Goal: Task Accomplishment & Management: Manage account settings

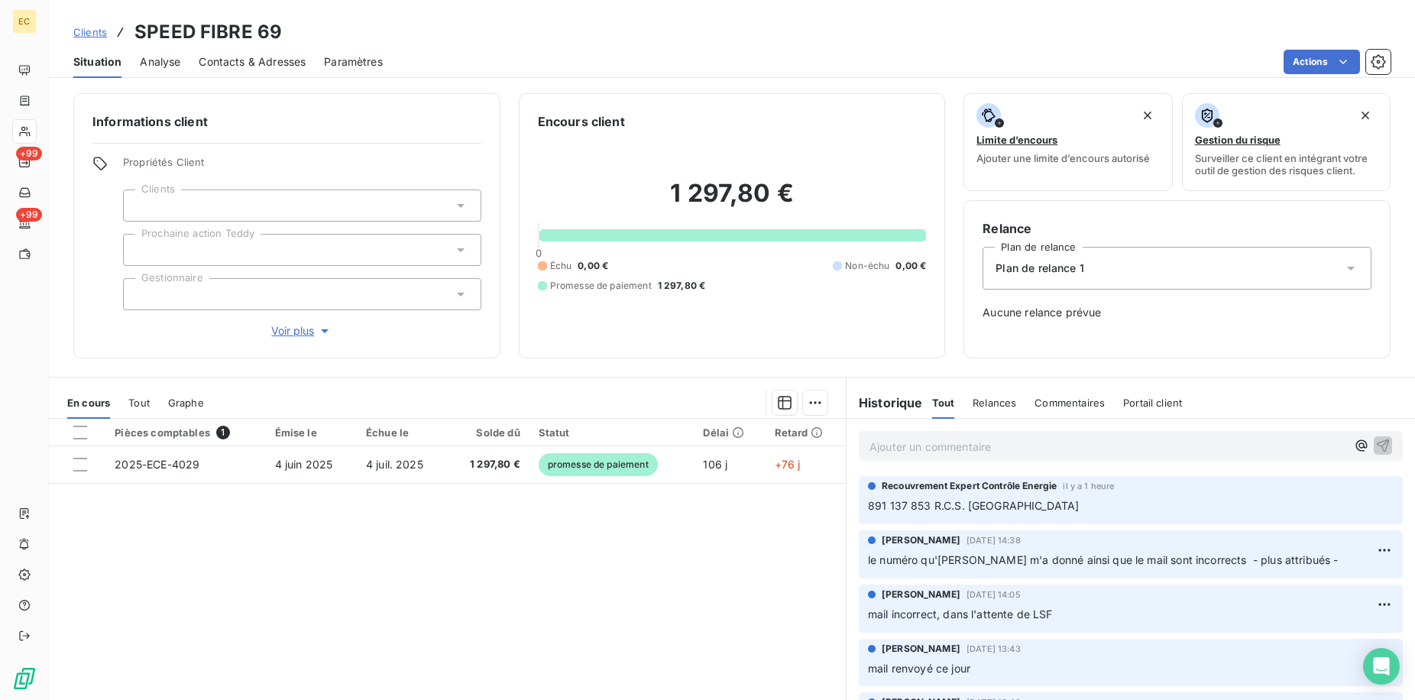
click at [89, 38] on link "Clients" at bounding box center [90, 31] width 34 height 15
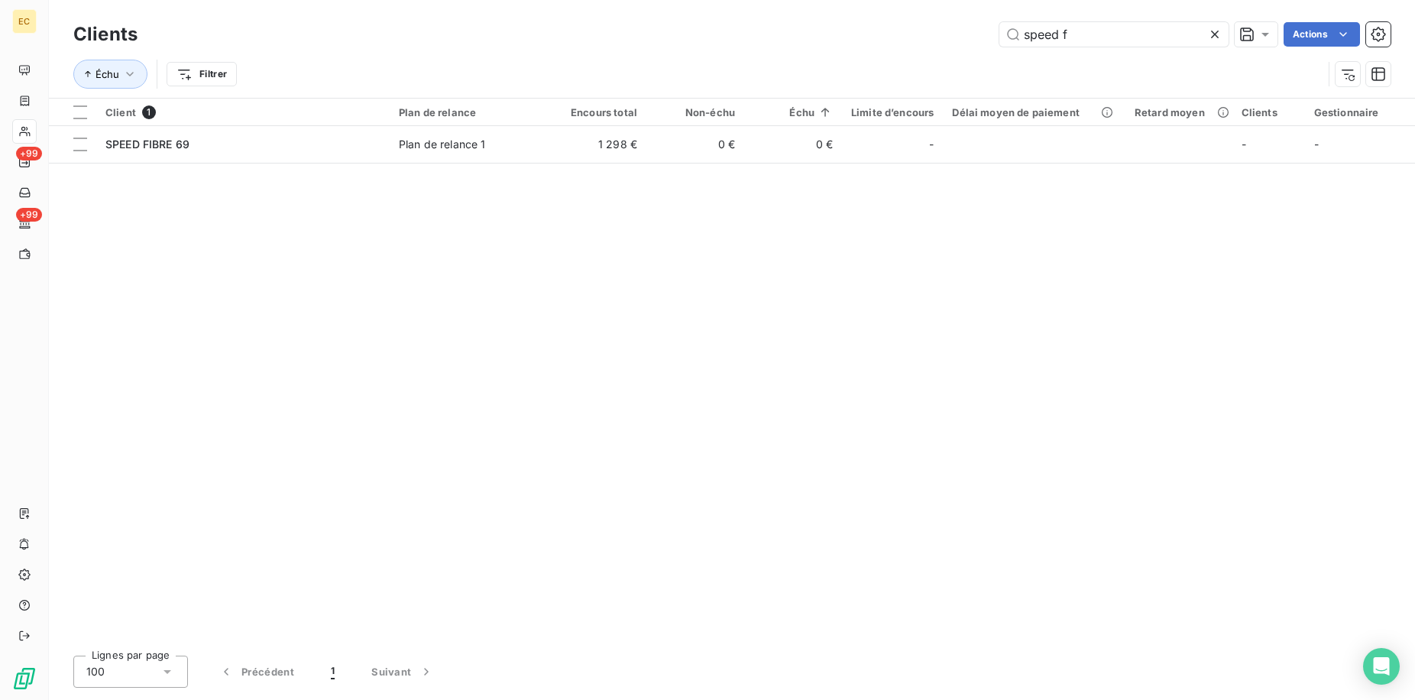
drag, startPoint x: 1098, startPoint y: 37, endPoint x: 814, endPoint y: 11, distance: 284.6
click at [871, 23] on div "speed f Actions" at bounding box center [773, 34] width 1235 height 24
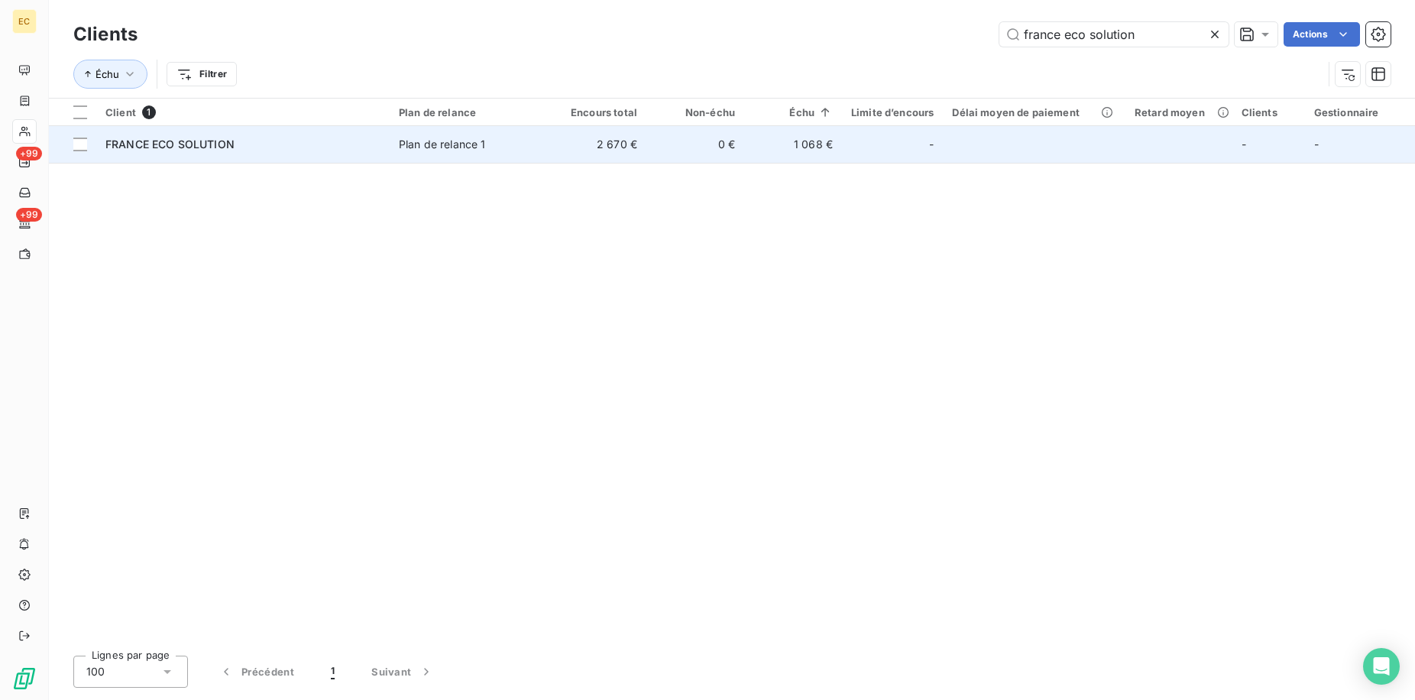
type input "france eco solution"
click at [281, 143] on div "FRANCE ECO SOLUTION" at bounding box center [242, 144] width 275 height 15
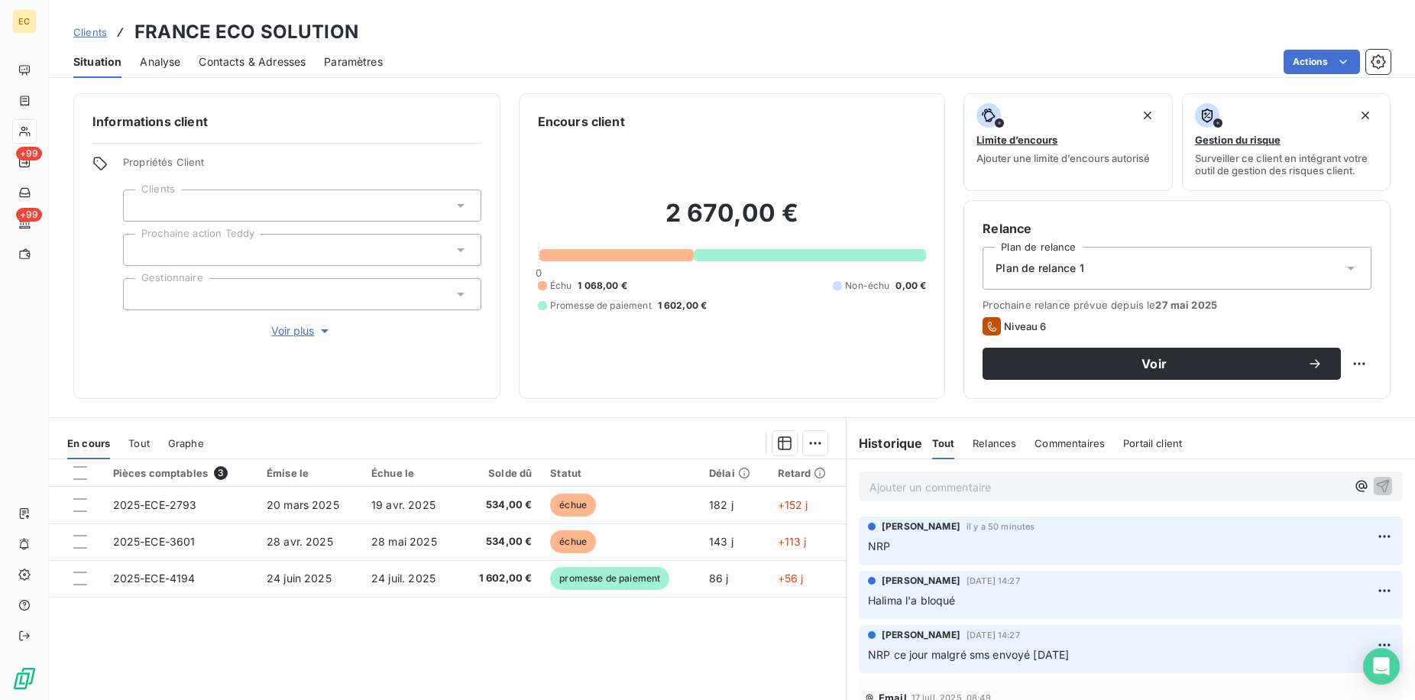
click at [908, 484] on p "Ajouter un commentaire ﻿" at bounding box center [1107, 486] width 477 height 19
click at [1235, 482] on span "je viens de l'avoir, il m'a dit de le rappeler semaine prochaine pour voir ss f…" at bounding box center [1078, 485] width 419 height 13
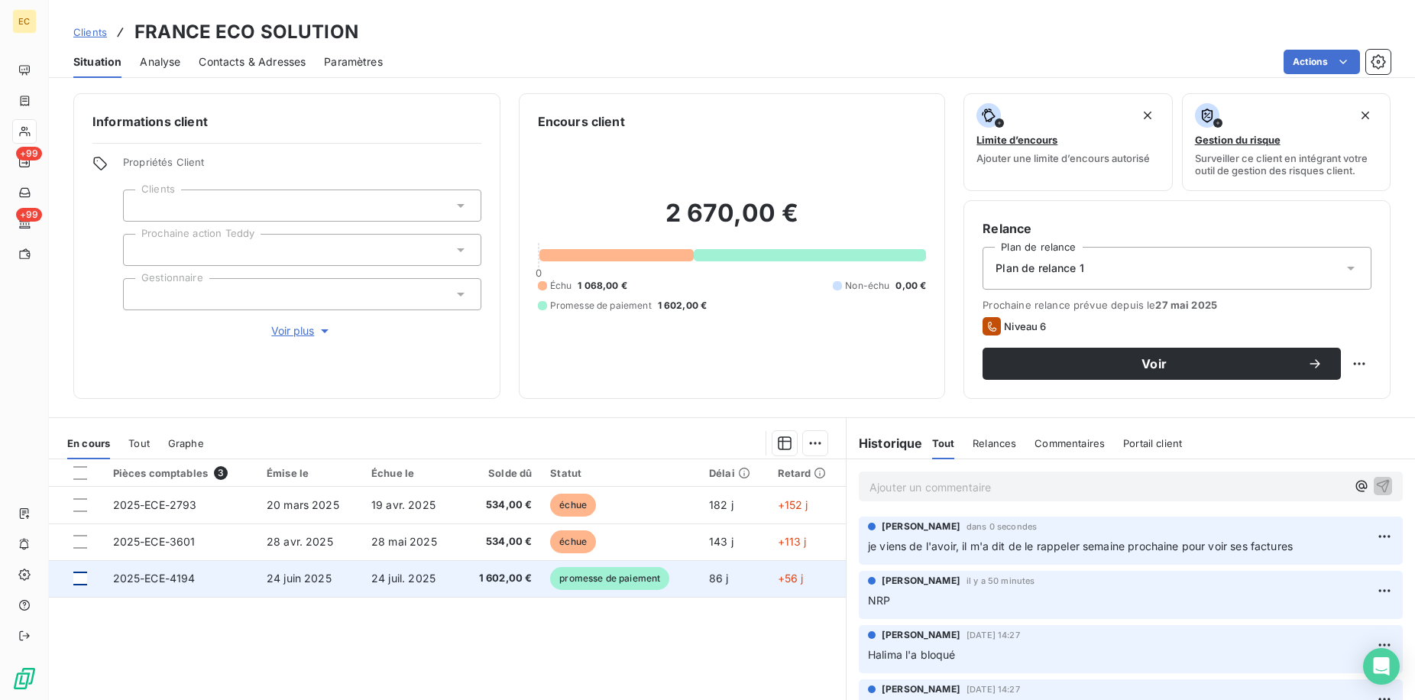
click at [82, 578] on div at bounding box center [80, 578] width 14 height 14
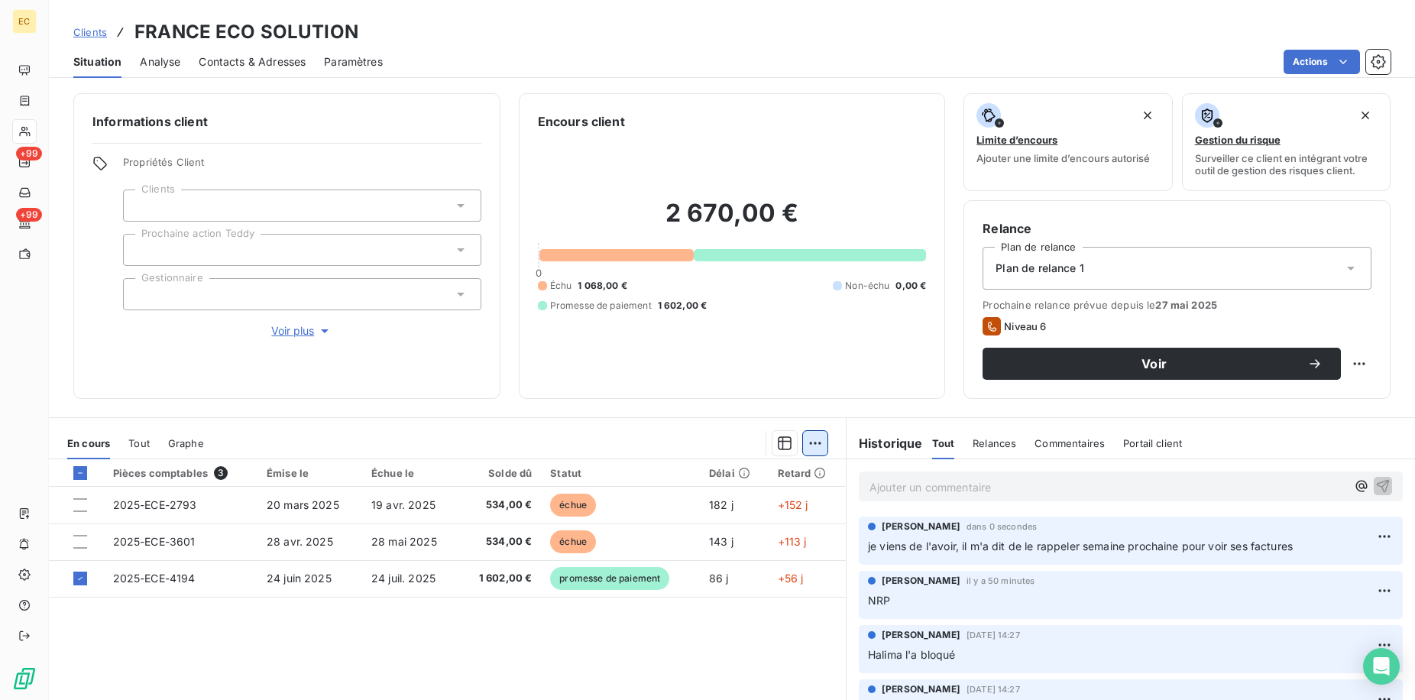
drag, startPoint x: 829, startPoint y: 437, endPoint x: 812, endPoint y: 437, distance: 16.8
click at [815, 437] on div "En cours Tout Graphe" at bounding box center [447, 443] width 797 height 32
click at [812, 437] on html "EC +99 +99 Clients FRANCE ECO SOLUTION Situation Analyse Contacts & Adresses Pa…" at bounding box center [707, 350] width 1415 height 700
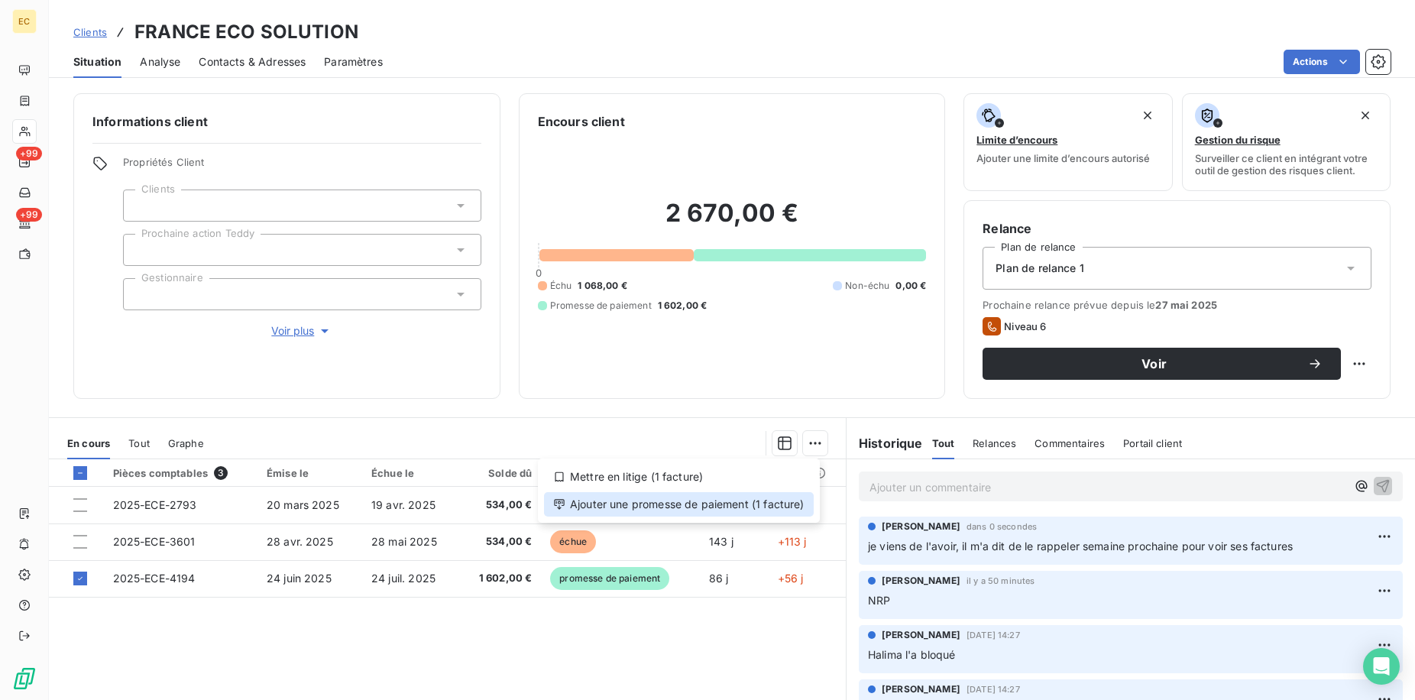
click at [649, 508] on div "Ajouter une promesse de paiement (1 facture)" at bounding box center [679, 504] width 270 height 24
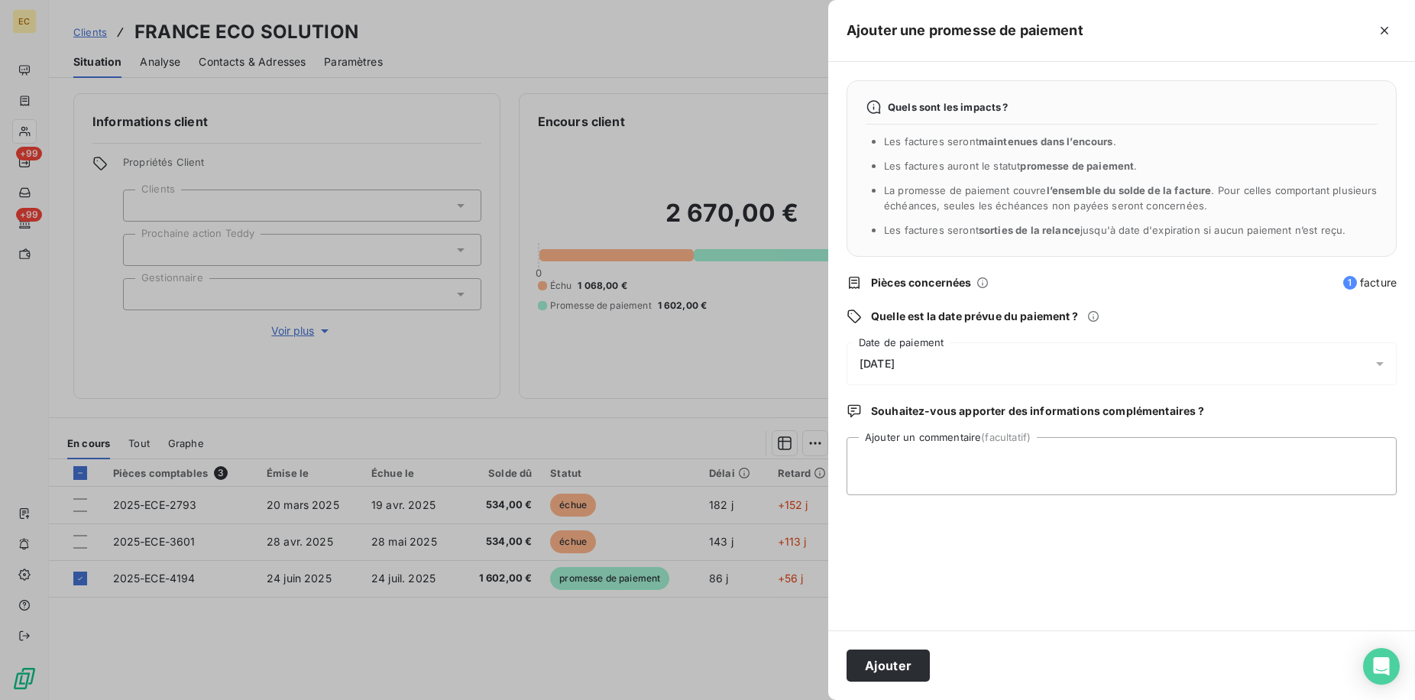
click at [908, 340] on div "Quels sont les impacts ? Les factures seront maintenues dans l’encours . Les fa…" at bounding box center [1121, 346] width 587 height 568
drag, startPoint x: 903, startPoint y: 355, endPoint x: 866, endPoint y: 368, distance: 38.9
click at [901, 357] on div "[DATE]" at bounding box center [1121, 363] width 550 height 43
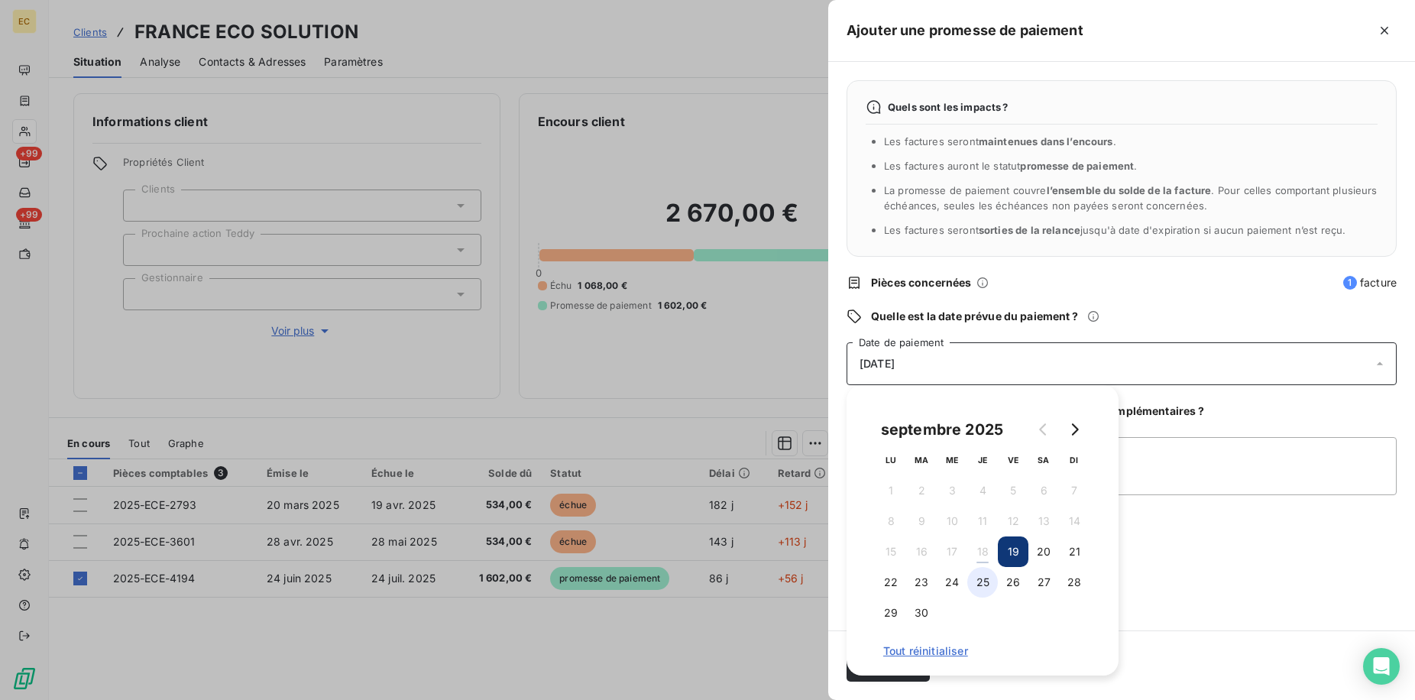
click at [992, 584] on button "25" at bounding box center [982, 582] width 31 height 31
click at [1133, 566] on div "Quels sont les impacts ? Les factures seront maintenues dans l’encours . Les fa…" at bounding box center [1121, 346] width 587 height 568
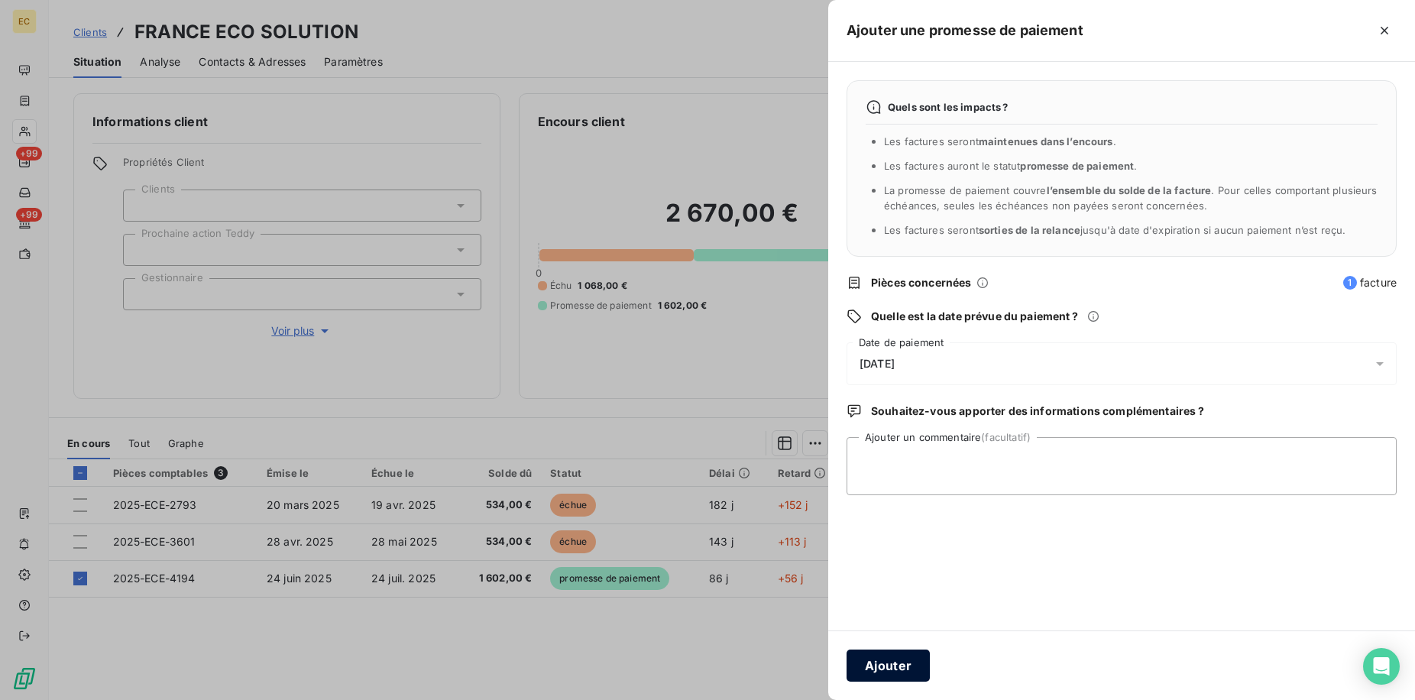
click at [902, 657] on button "Ajouter" at bounding box center [887, 665] width 83 height 32
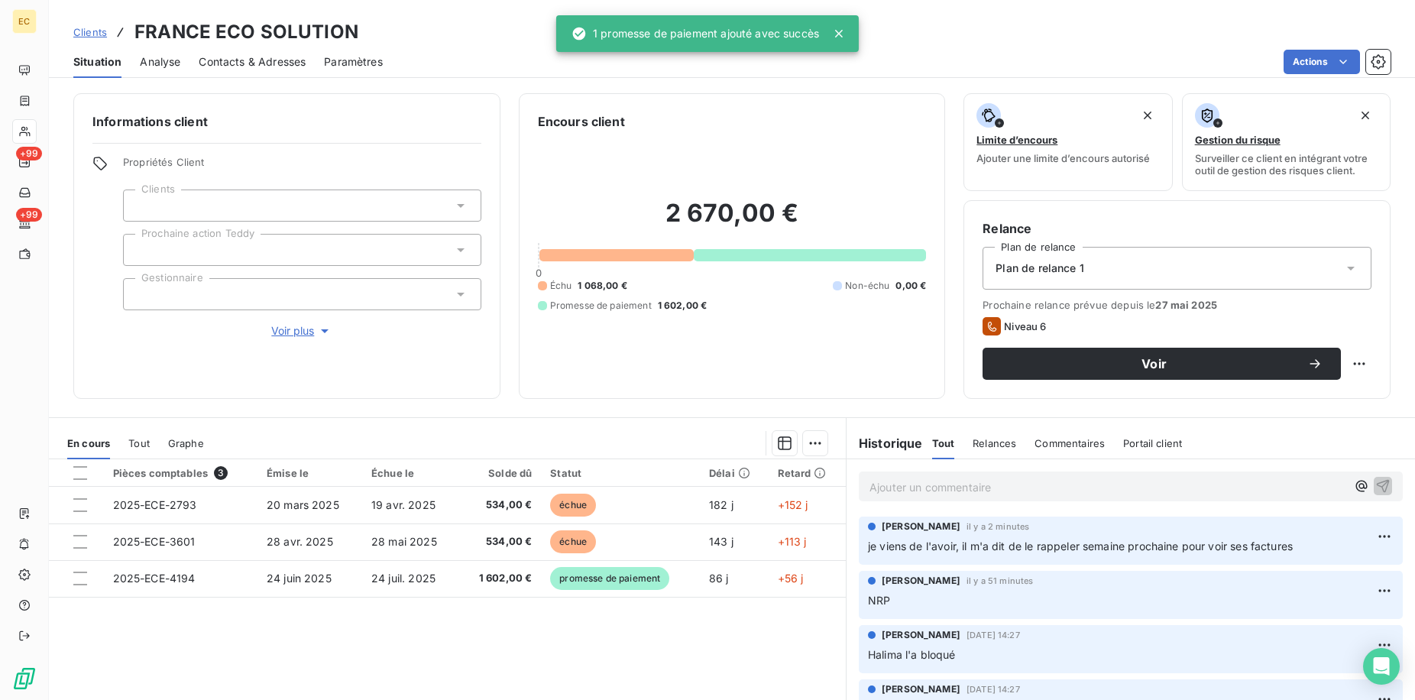
drag, startPoint x: 927, startPoint y: 479, endPoint x: 990, endPoint y: 491, distance: 63.8
click at [927, 479] on p "Ajouter un commentaire ﻿" at bounding box center [1107, 486] width 477 height 19
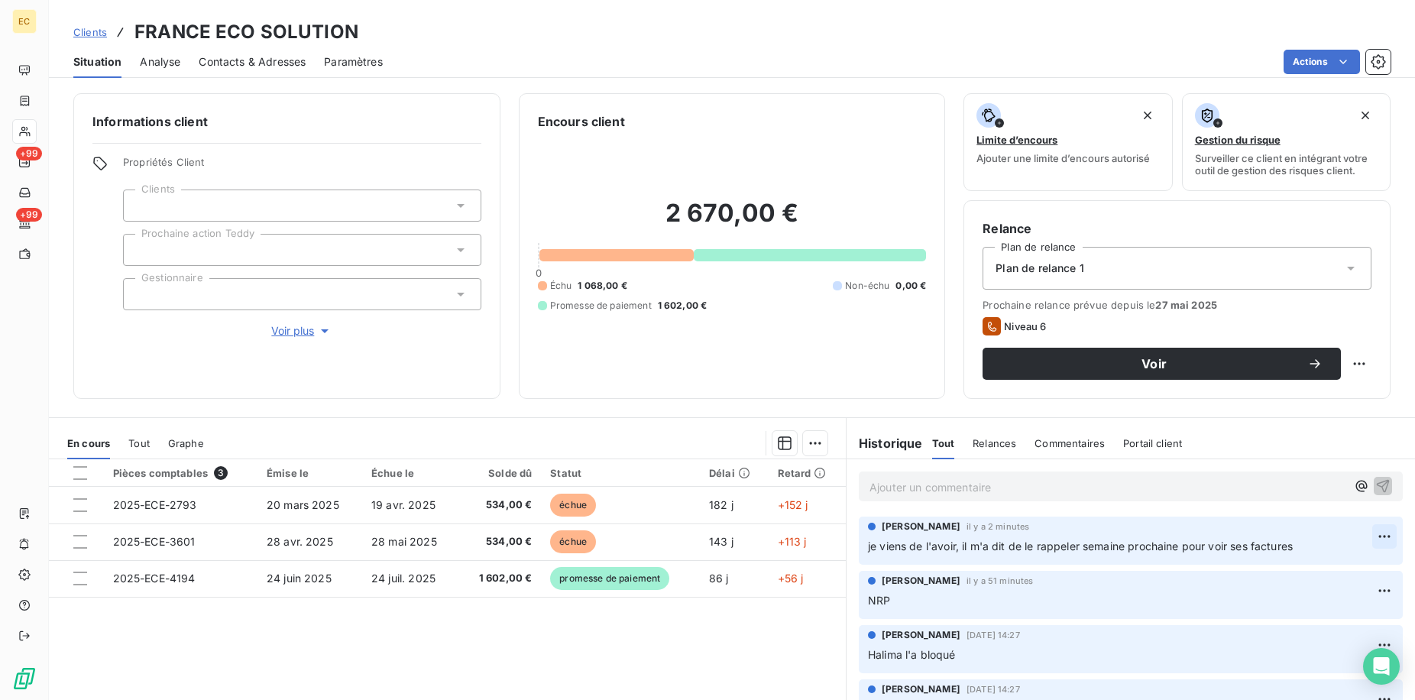
click at [1364, 537] on html "EC +99 +99 Clients FRANCE ECO SOLUTION Situation Analyse Contacts & Adresses Pa…" at bounding box center [707, 350] width 1415 height 700
click at [1325, 578] on div "Editer" at bounding box center [1325, 570] width 86 height 24
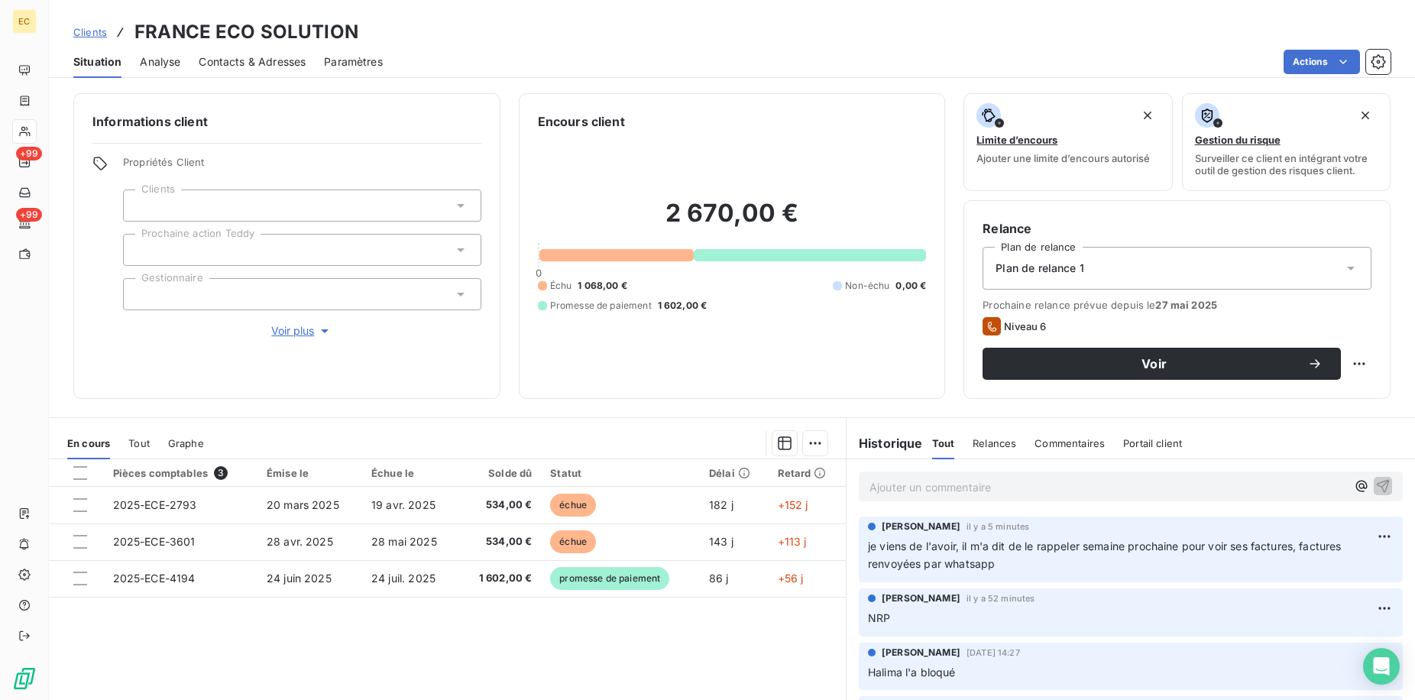
click at [95, 30] on span "Clients" at bounding box center [90, 32] width 34 height 12
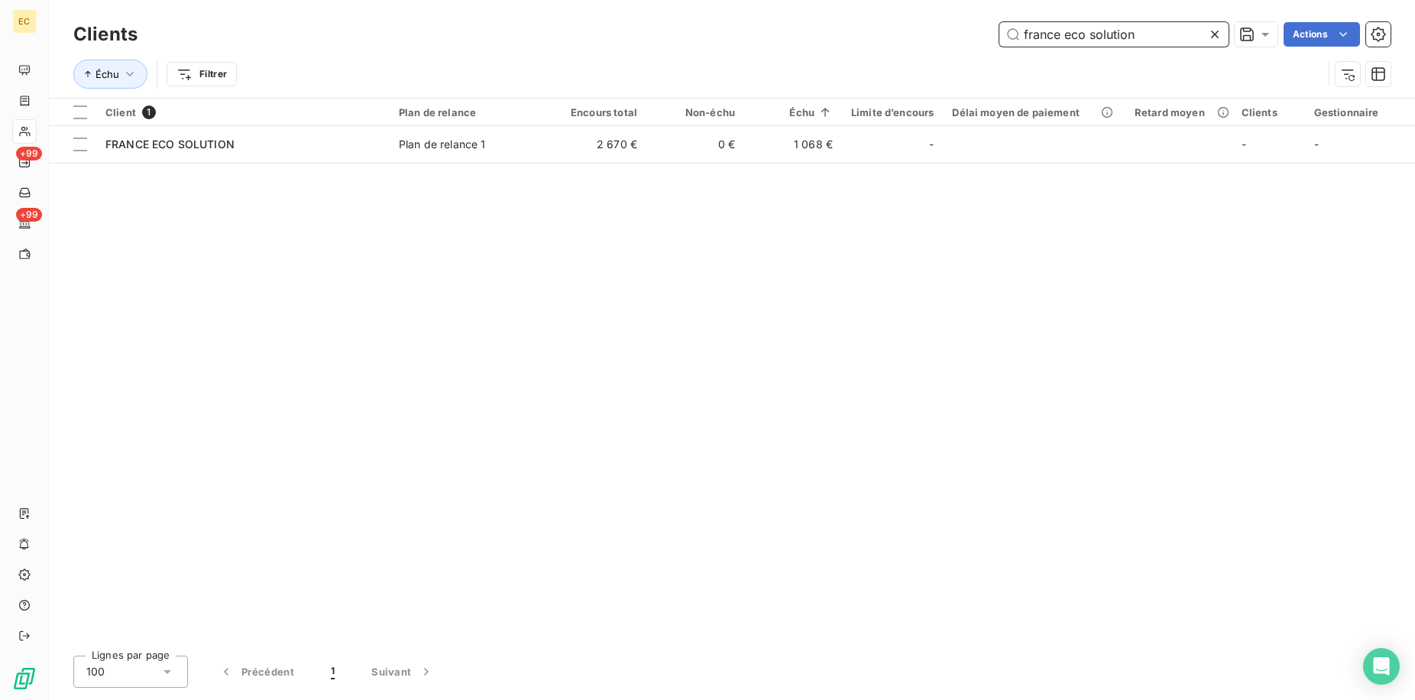
drag, startPoint x: 1063, startPoint y: 40, endPoint x: 859, endPoint y: 25, distance: 204.5
click at [865, 29] on div "france eco solution Actions" at bounding box center [773, 34] width 1235 height 24
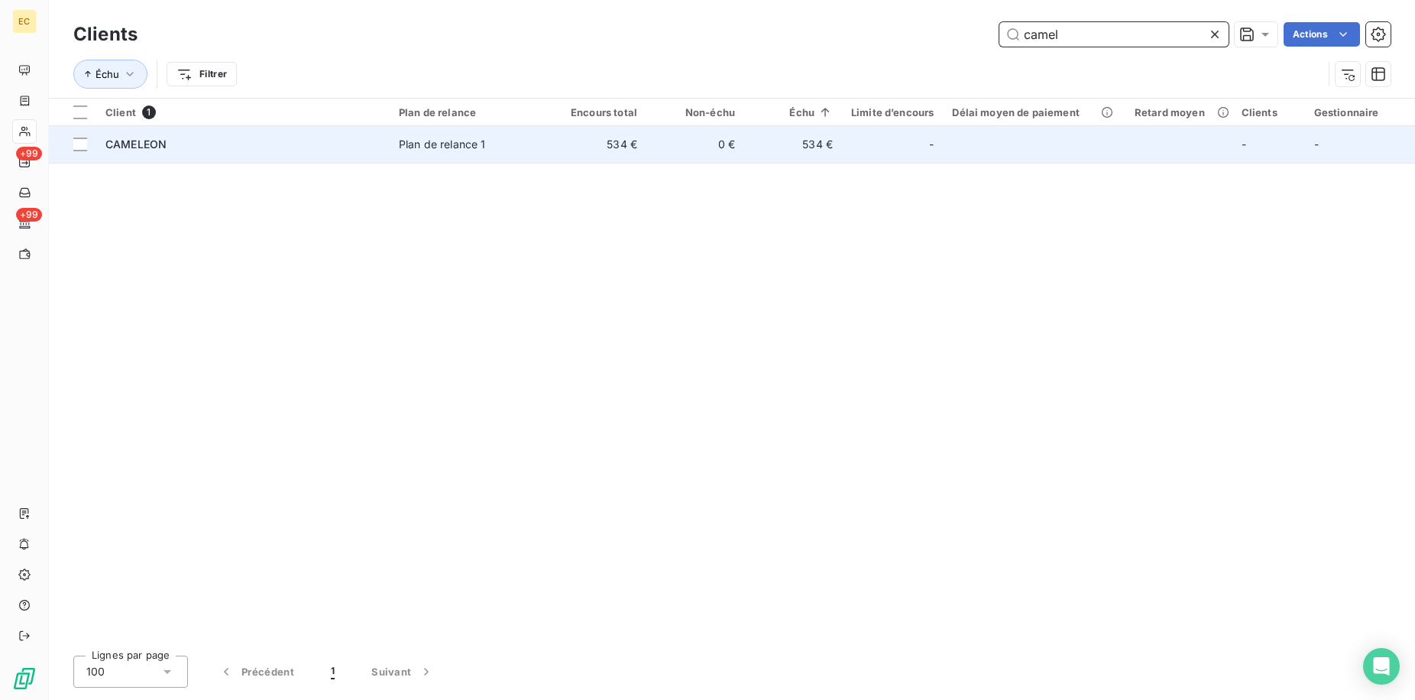
type input "camel"
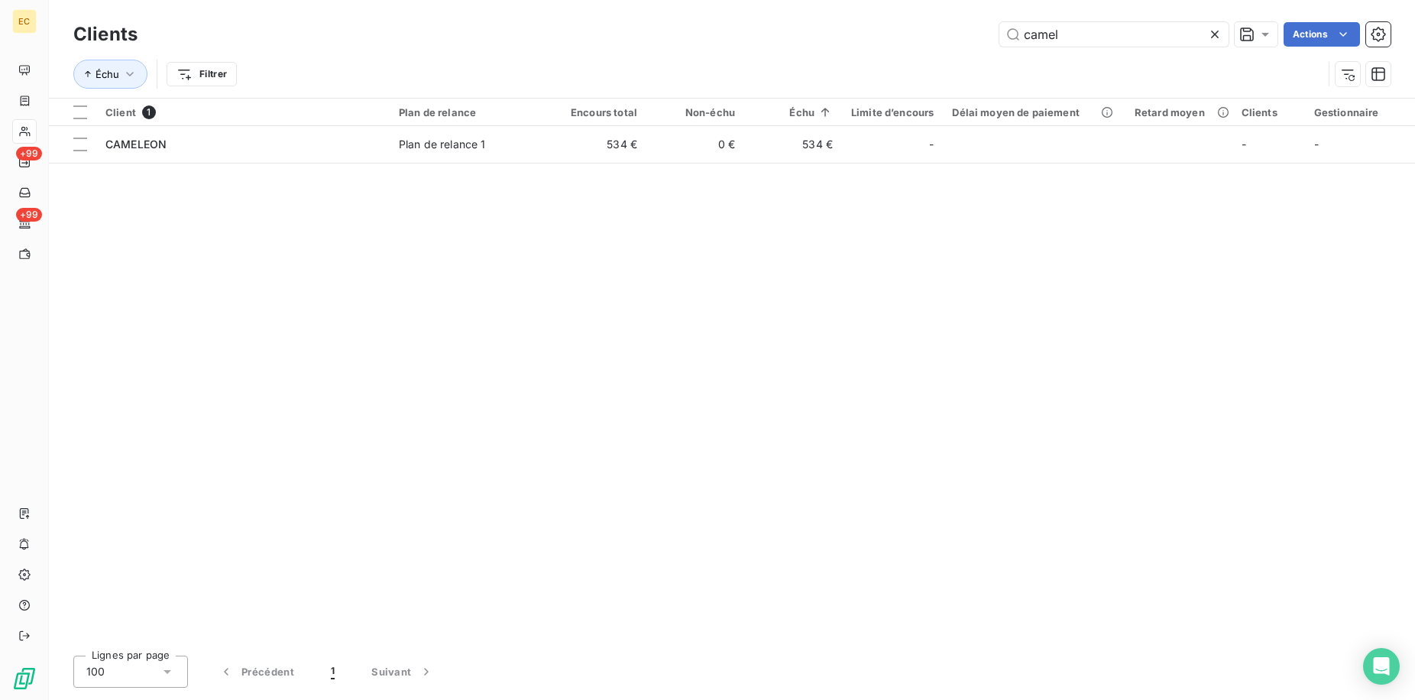
drag, startPoint x: 344, startPoint y: 147, endPoint x: 420, endPoint y: 171, distance: 80.2
click at [344, 146] on div "CAMELEON" at bounding box center [242, 144] width 275 height 15
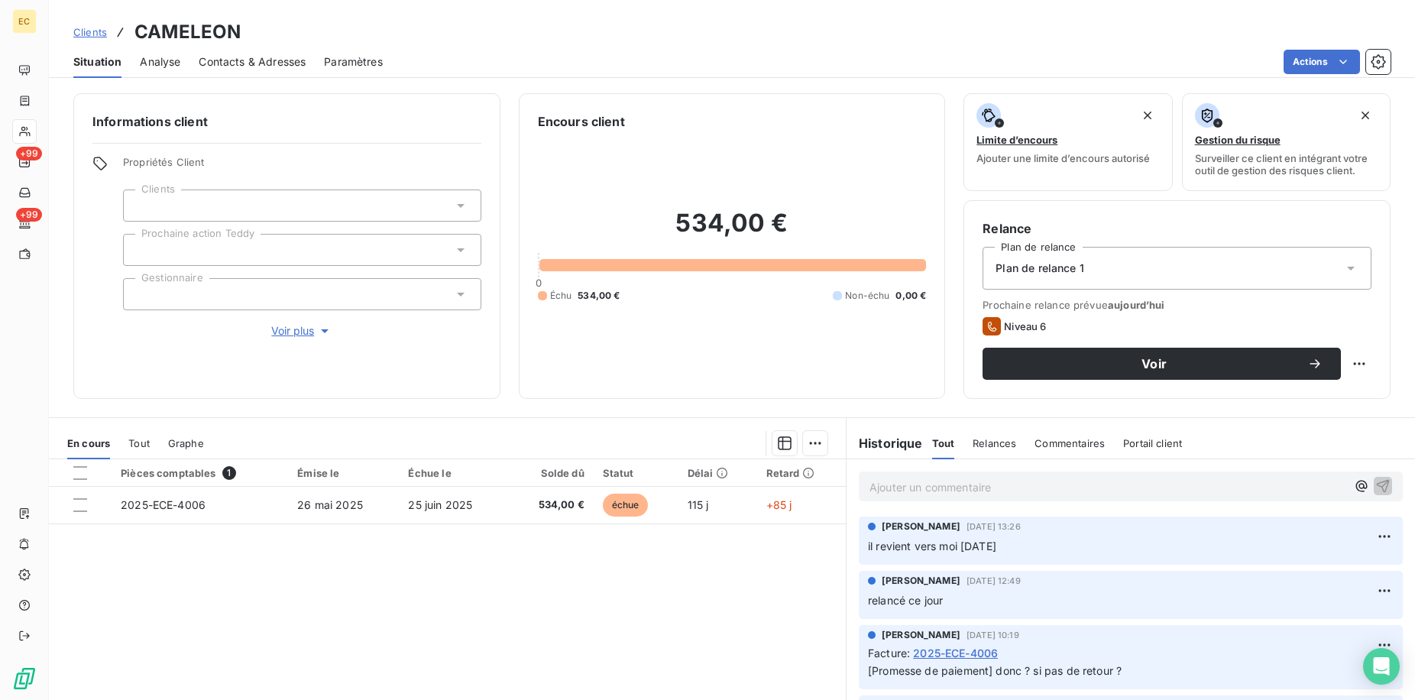
click at [932, 490] on p "Ajouter un commentaire ﻿" at bounding box center [1107, 486] width 477 height 19
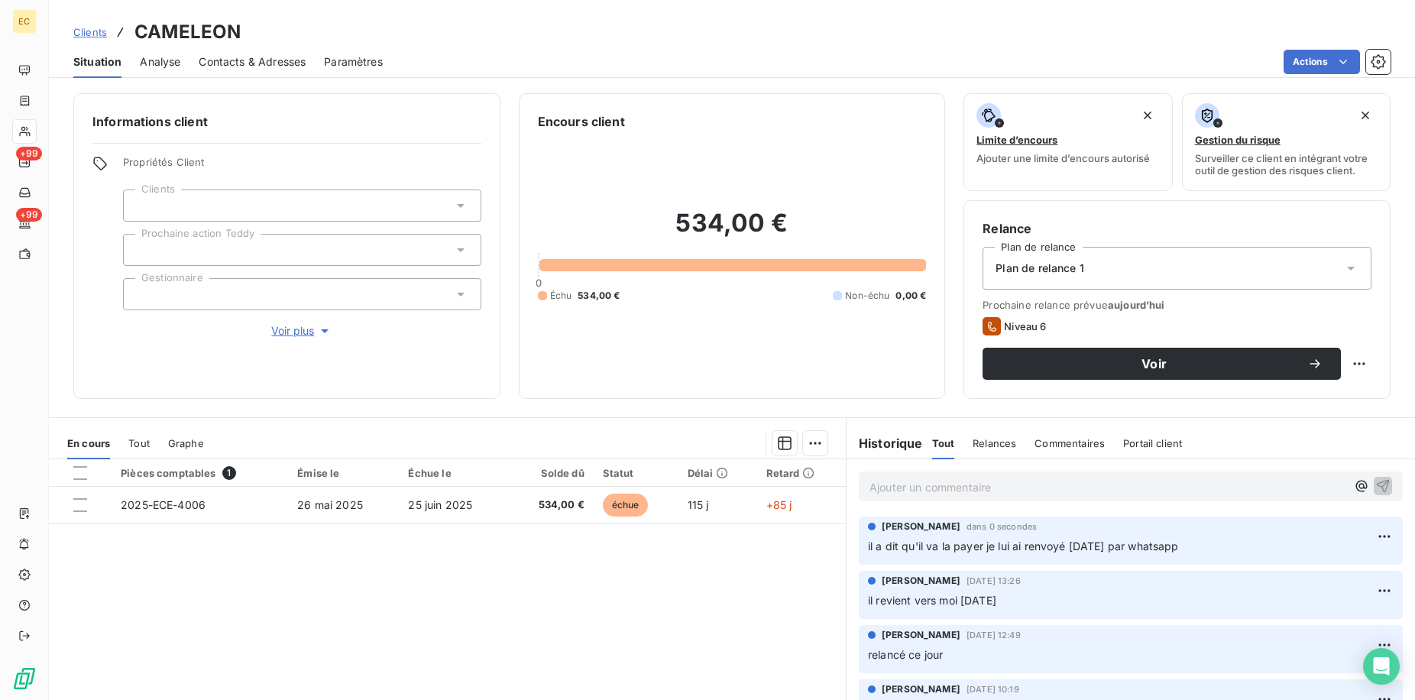
drag, startPoint x: 98, startPoint y: 24, endPoint x: 163, endPoint y: 28, distance: 65.1
click at [98, 24] on link "Clients" at bounding box center [90, 31] width 34 height 15
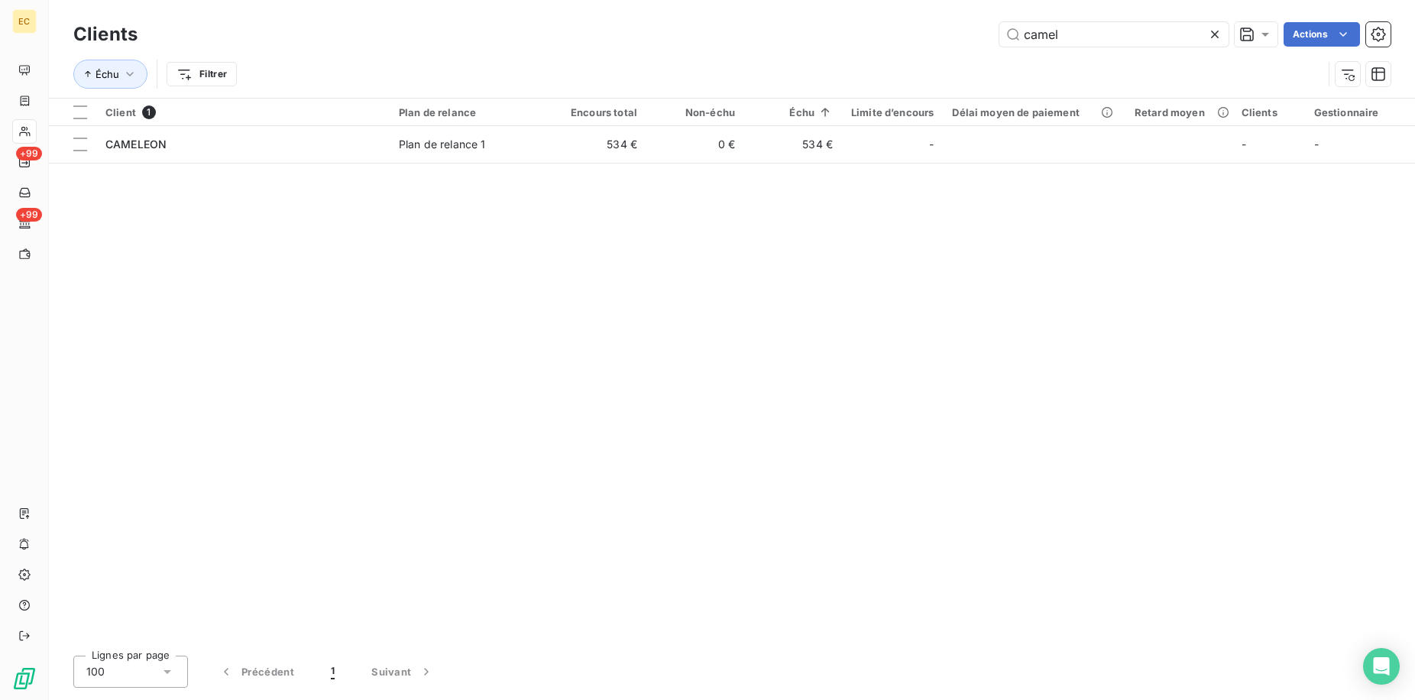
drag, startPoint x: 1086, startPoint y: 31, endPoint x: 918, endPoint y: 26, distance: 168.9
click at [926, 26] on div "camel Actions" at bounding box center [773, 34] width 1235 height 24
click at [1068, 40] on input "camel" at bounding box center [1113, 34] width 229 height 24
click at [1097, 37] on input "camel" at bounding box center [1113, 34] width 229 height 24
click at [1134, 37] on input "camel" at bounding box center [1113, 34] width 229 height 24
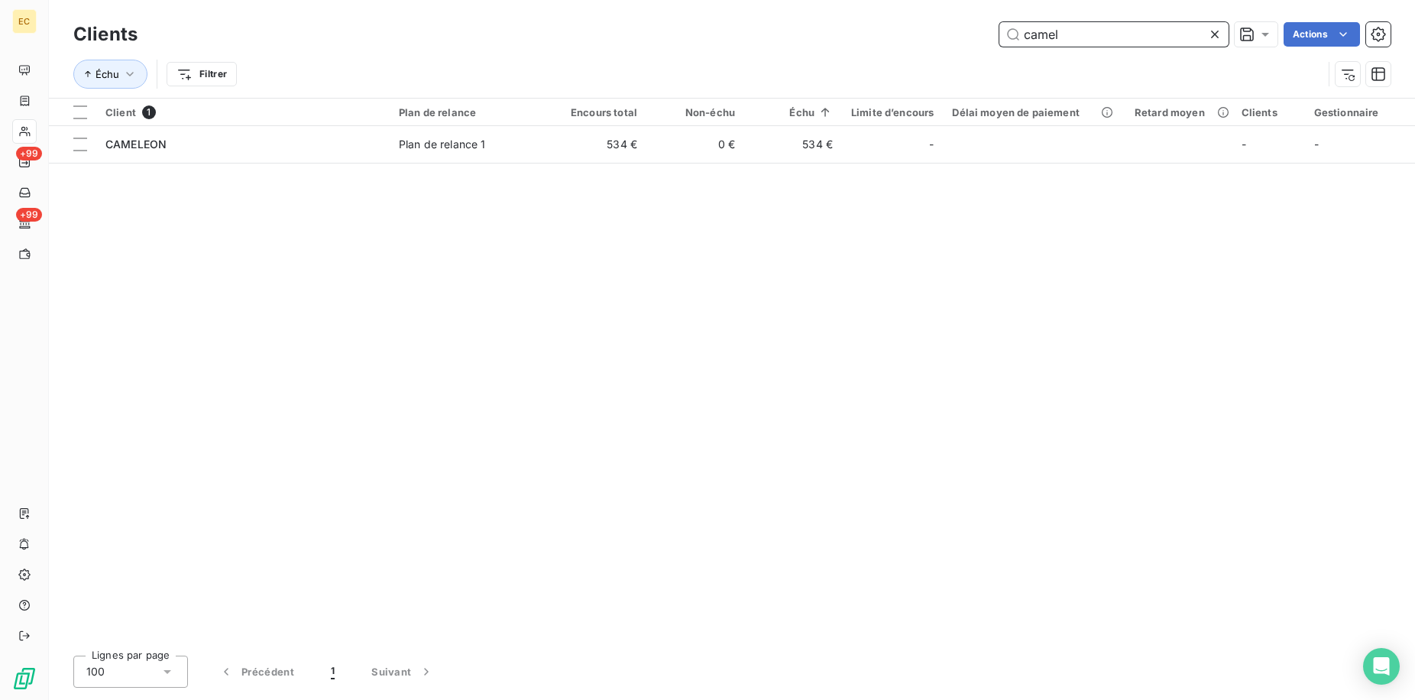
drag, startPoint x: 1113, startPoint y: 45, endPoint x: 950, endPoint y: 37, distance: 162.9
click at [950, 37] on div "camel Actions" at bounding box center [773, 34] width 1235 height 24
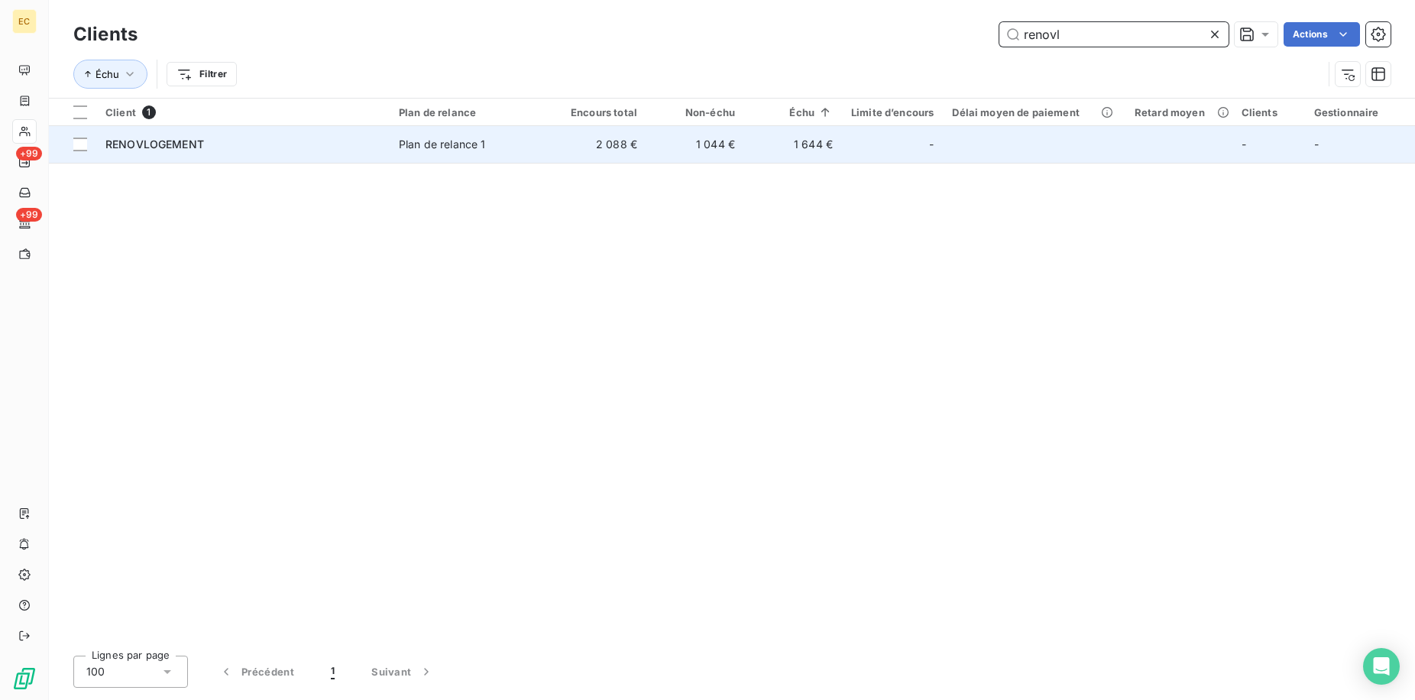
type input "renovl"
click at [384, 155] on td "RENOVLOGEMENT" at bounding box center [242, 144] width 293 height 37
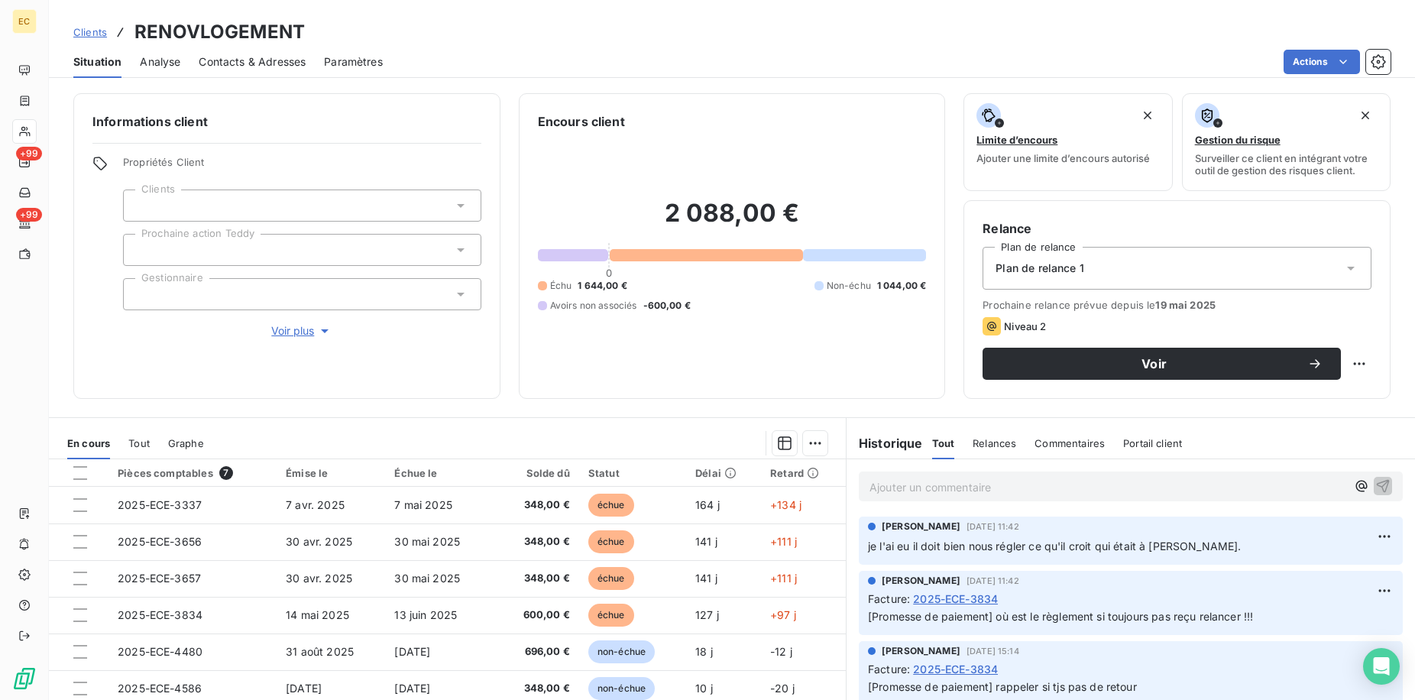
click at [947, 486] on p "Ajouter un commentaire ﻿" at bounding box center [1107, 486] width 477 height 19
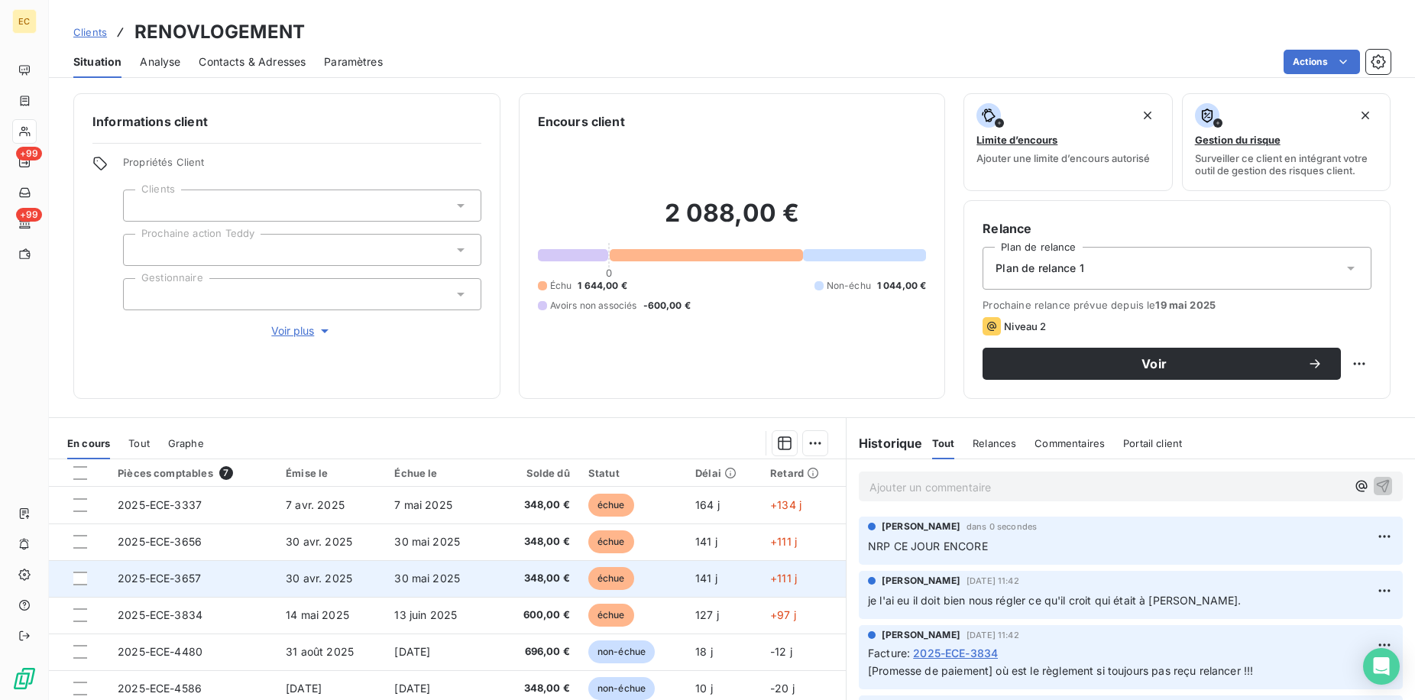
drag, startPoint x: 78, startPoint y: 617, endPoint x: 252, endPoint y: 565, distance: 181.8
click at [79, 616] on div at bounding box center [80, 615] width 14 height 14
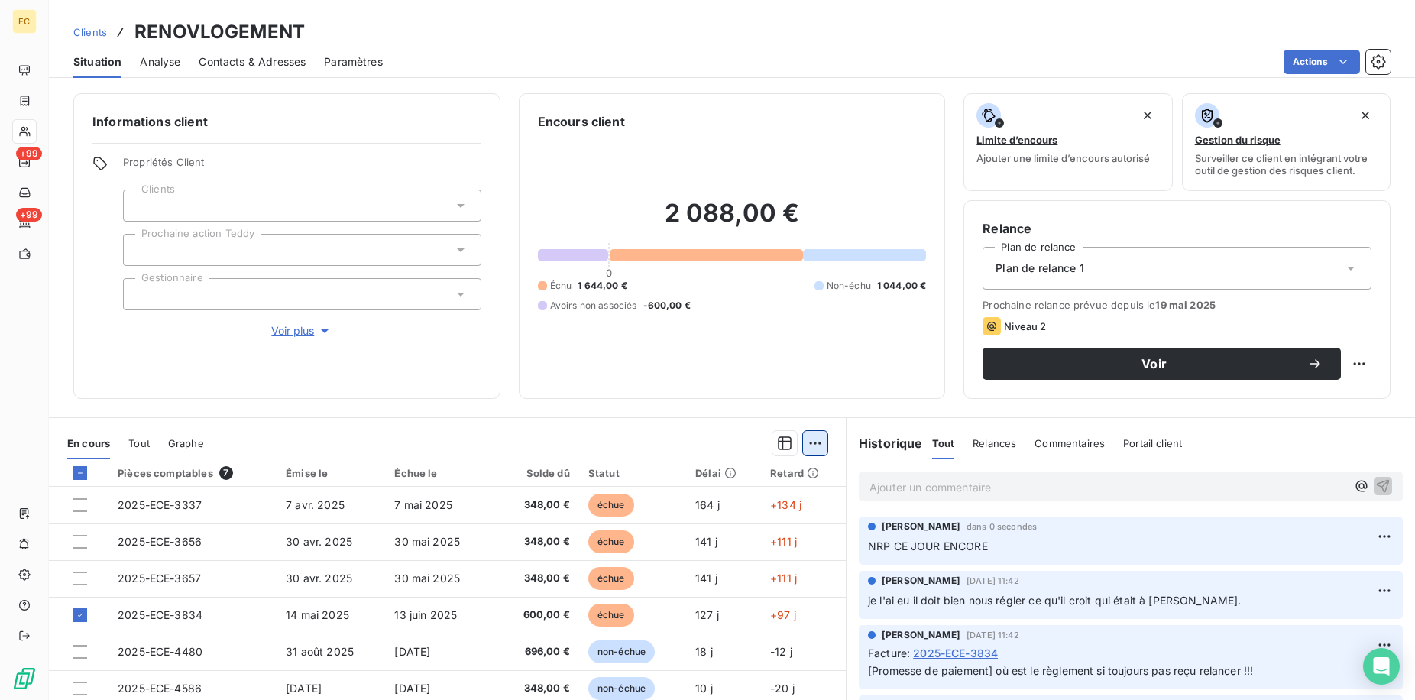
click at [807, 442] on html "EC +99 +99 Clients RENOVLOGEMENT Situation Analyse Contacts & Adresses Paramètr…" at bounding box center [707, 350] width 1415 height 700
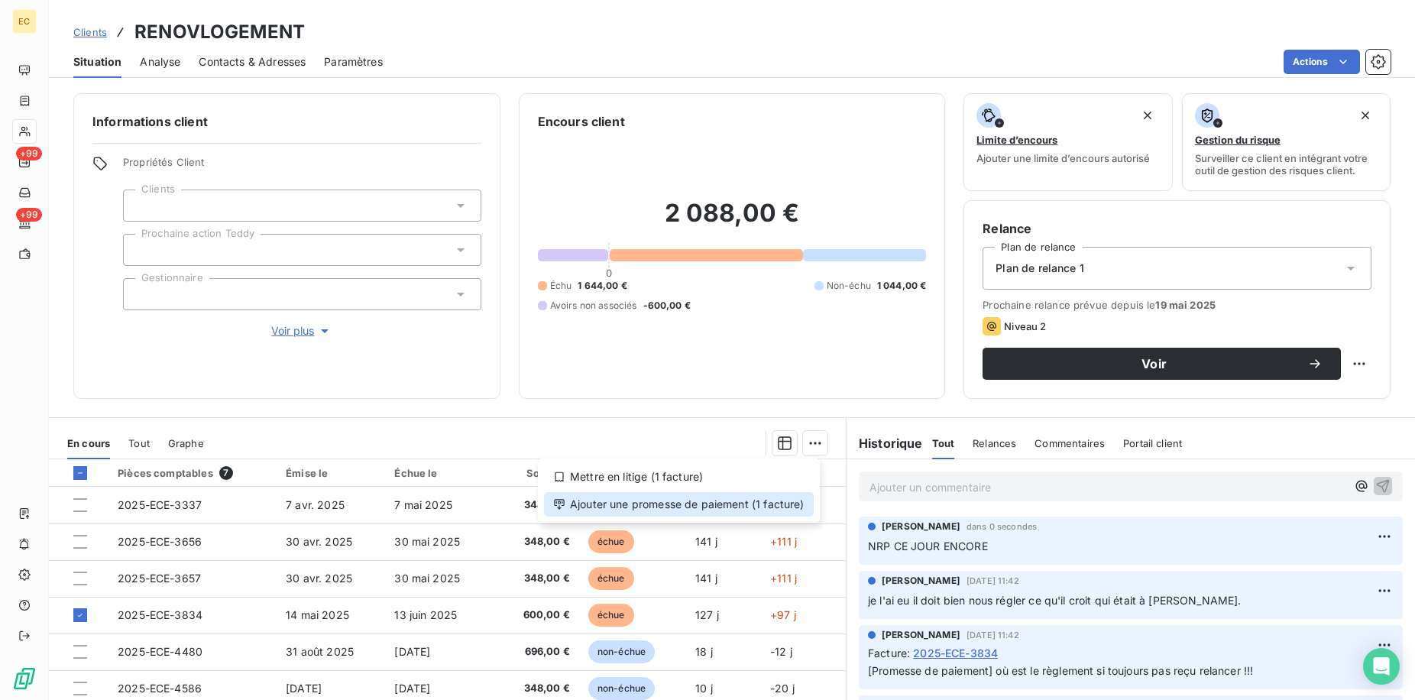
click at [730, 506] on div "Ajouter une promesse de paiement (1 facture)" at bounding box center [679, 504] width 270 height 24
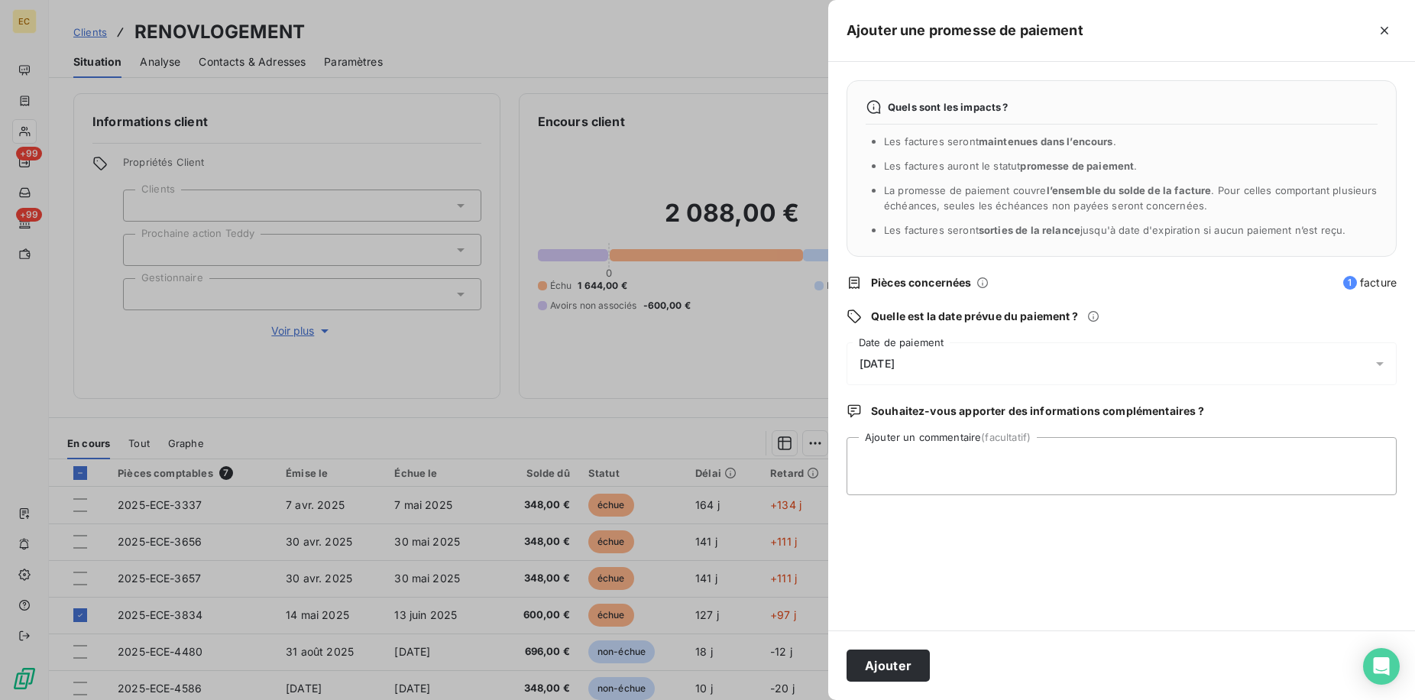
click at [925, 352] on div "[DATE]" at bounding box center [1121, 363] width 550 height 43
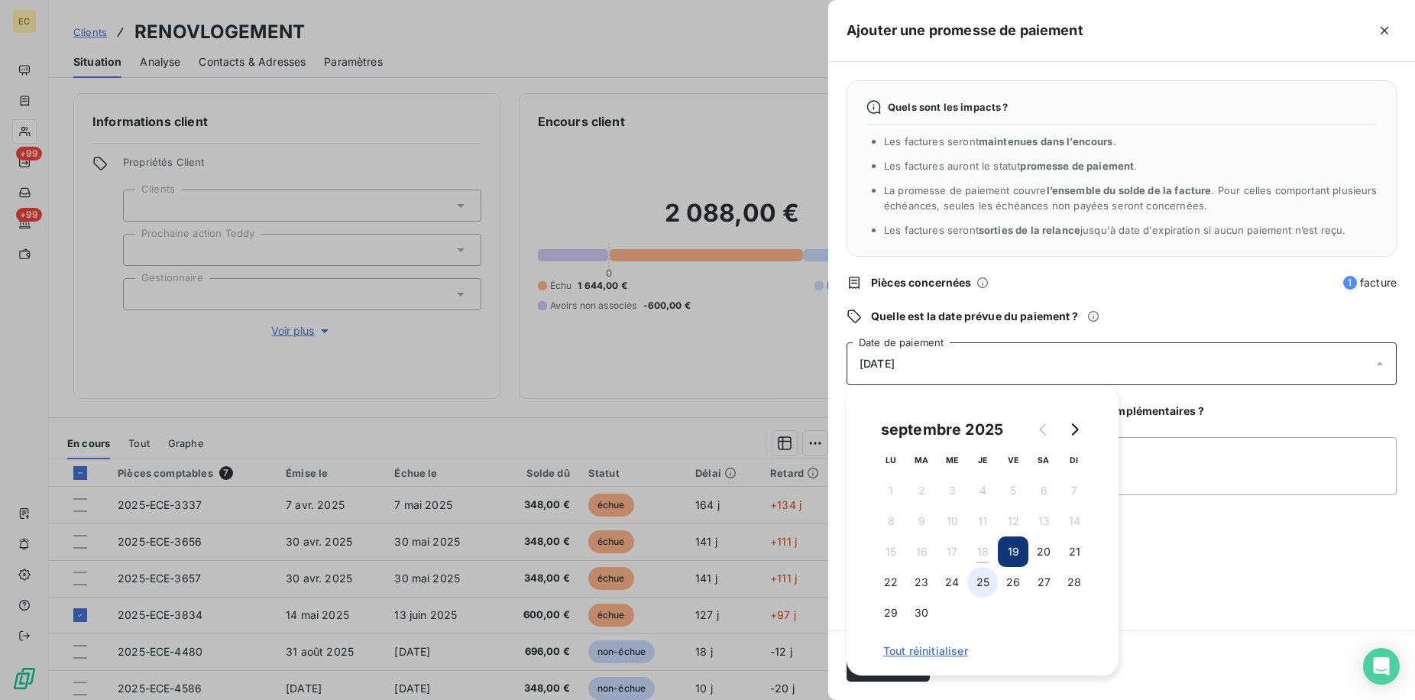
click at [973, 577] on button "25" at bounding box center [982, 582] width 31 height 31
click at [901, 573] on button "22" at bounding box center [891, 582] width 31 height 31
click at [1245, 481] on textarea "Ajouter un commentaire (facultatif)" at bounding box center [1121, 466] width 550 height 58
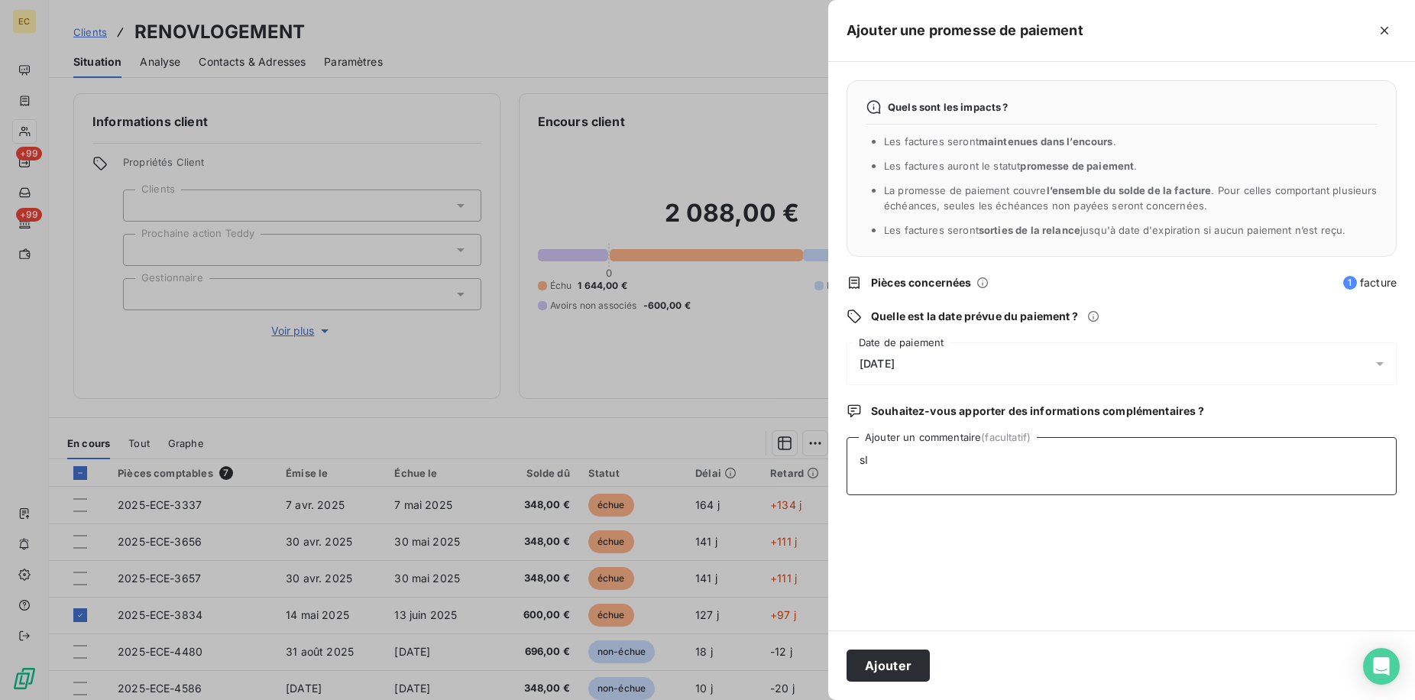
type textarea "s"
type textarea "Si NRP dire à [PERSON_NAME] d'envoyer une LMED"
click at [895, 661] on button "Ajouter" at bounding box center [887, 665] width 83 height 32
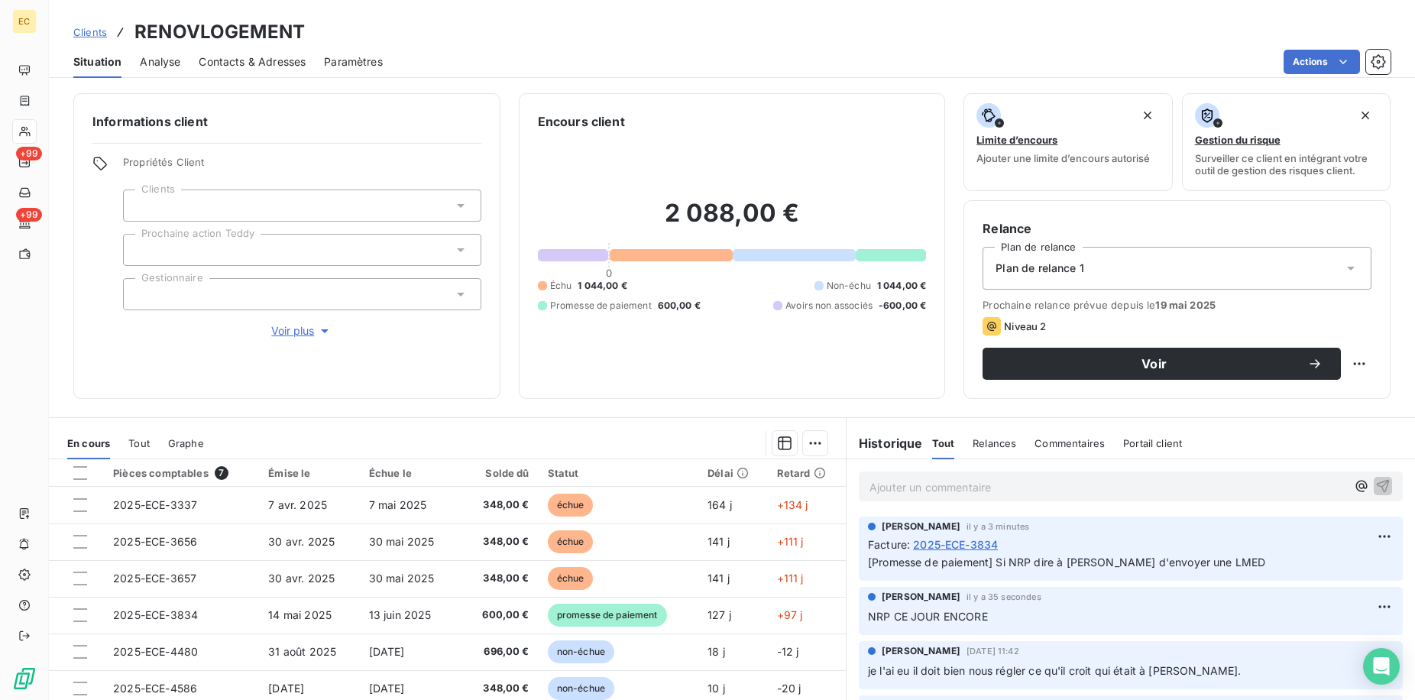
click at [1360, 605] on html "EC +99 +99 Clients RENOVLOGEMENT Situation Analyse Contacts & Adresses Paramètr…" at bounding box center [707, 350] width 1415 height 700
click at [1352, 626] on div "Editer Supprimer" at bounding box center [1325, 654] width 98 height 64
click at [1342, 633] on div "Editer" at bounding box center [1325, 640] width 86 height 24
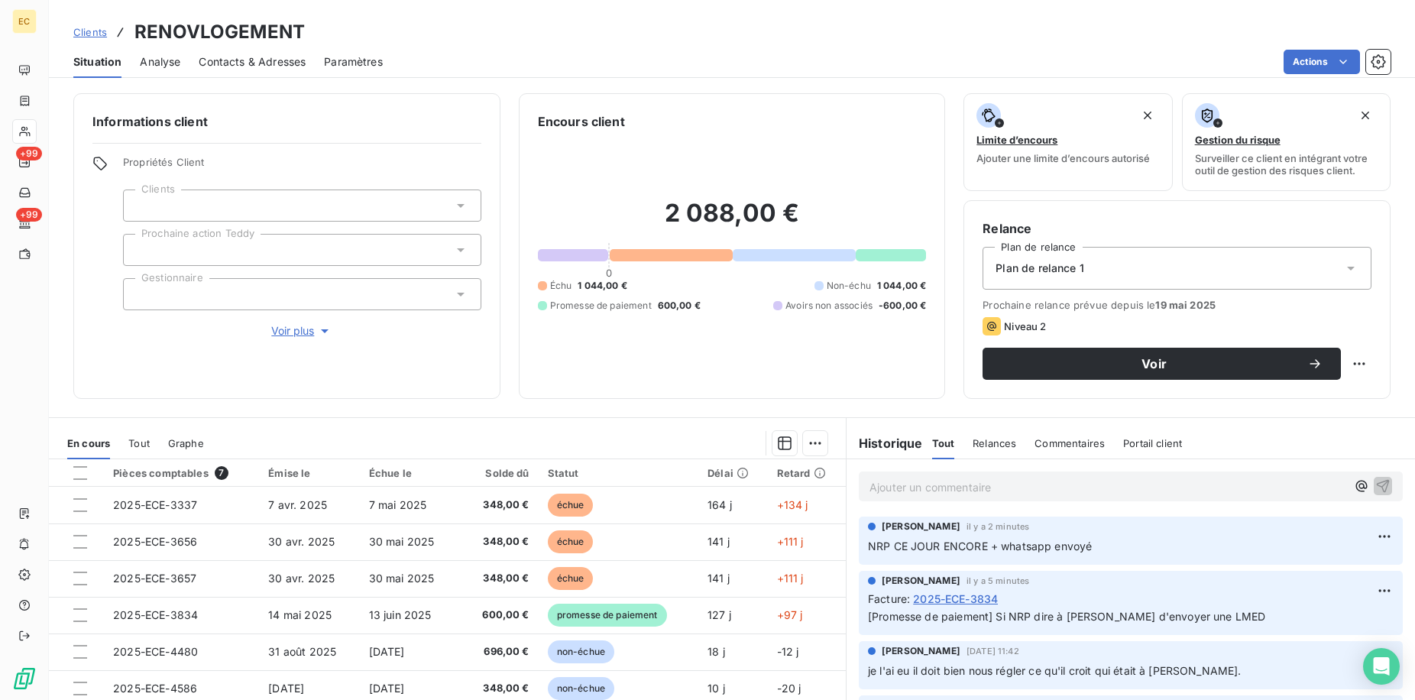
drag, startPoint x: 105, startPoint y: 33, endPoint x: 102, endPoint y: 41, distance: 8.9
click at [105, 33] on span "Clients" at bounding box center [90, 32] width 34 height 12
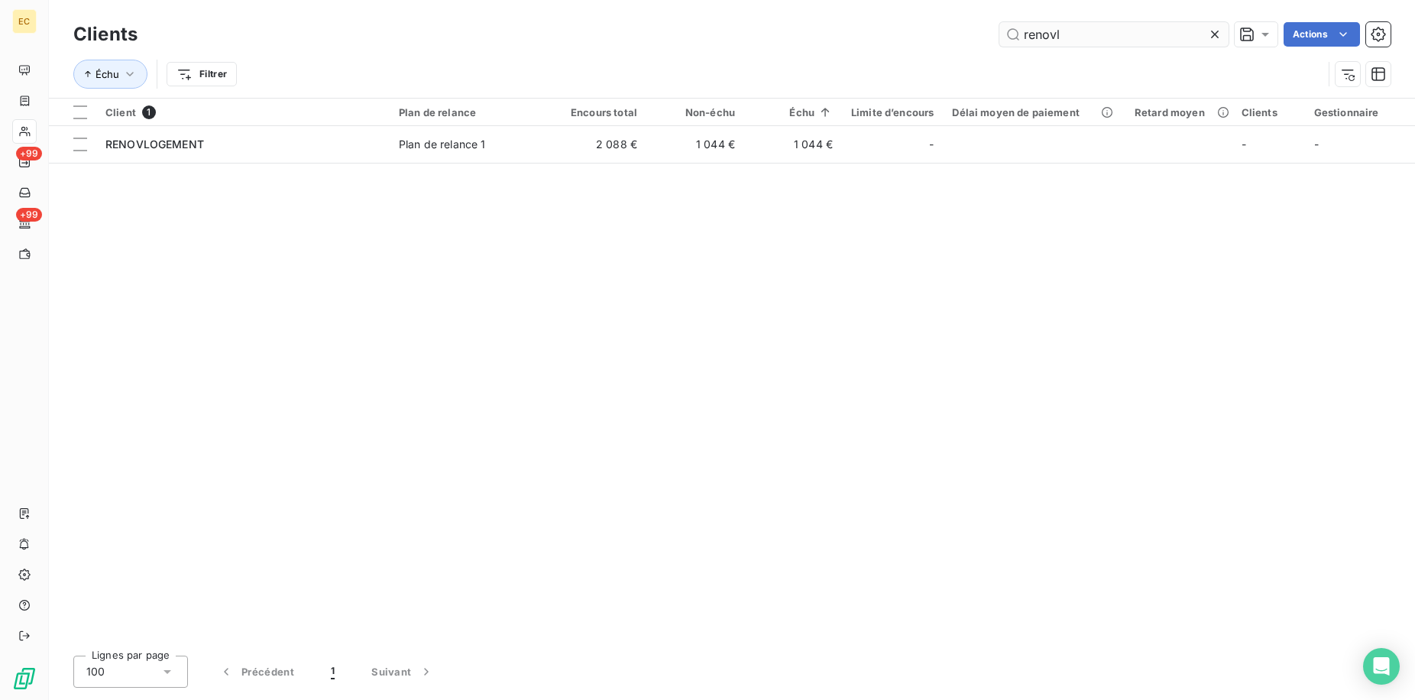
click at [1212, 29] on icon at bounding box center [1214, 34] width 15 height 15
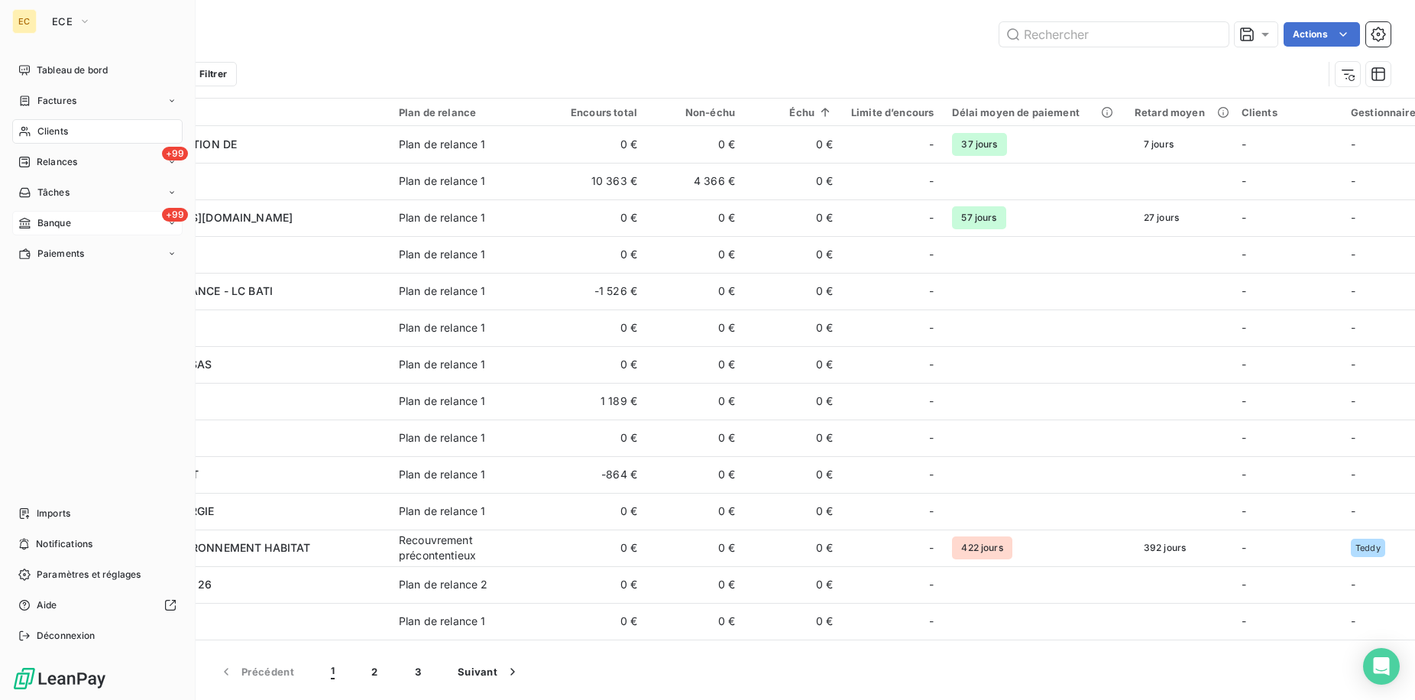
click at [100, 218] on div "+99 Banque" at bounding box center [97, 223] width 170 height 24
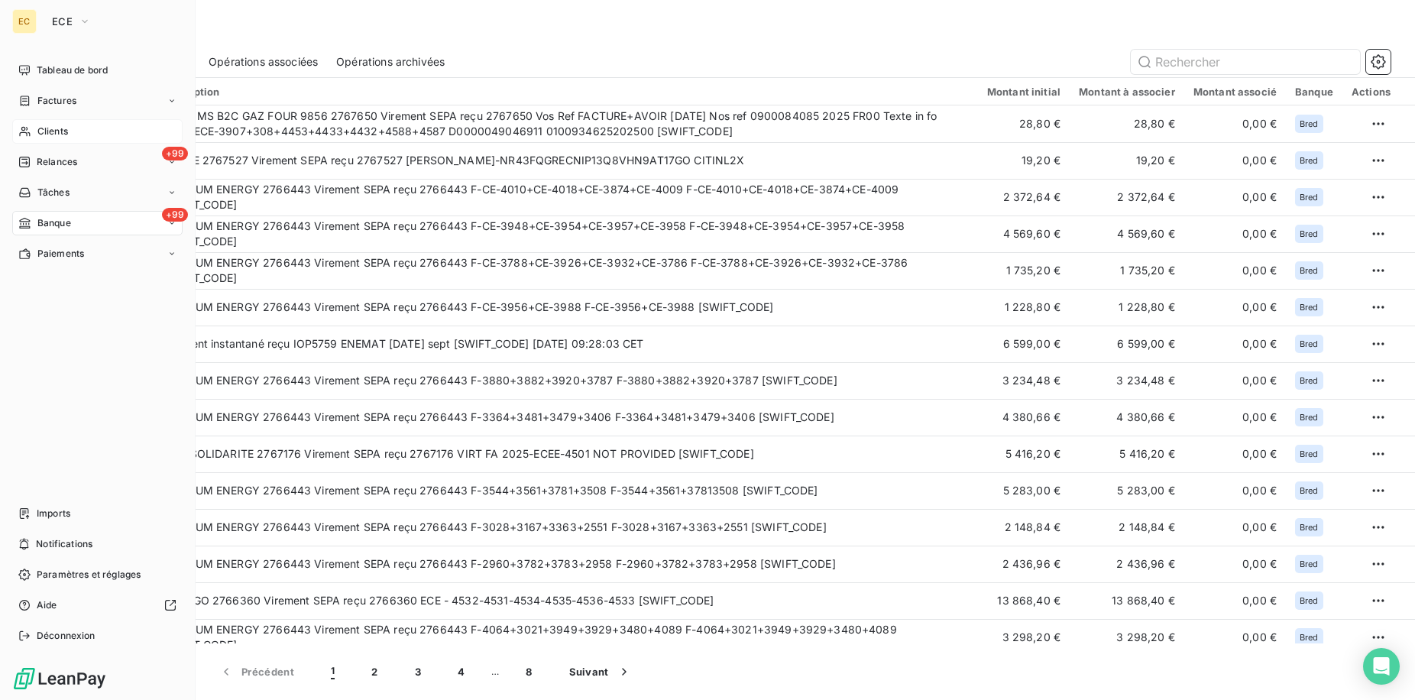
click at [84, 128] on div "Clients" at bounding box center [97, 131] width 170 height 24
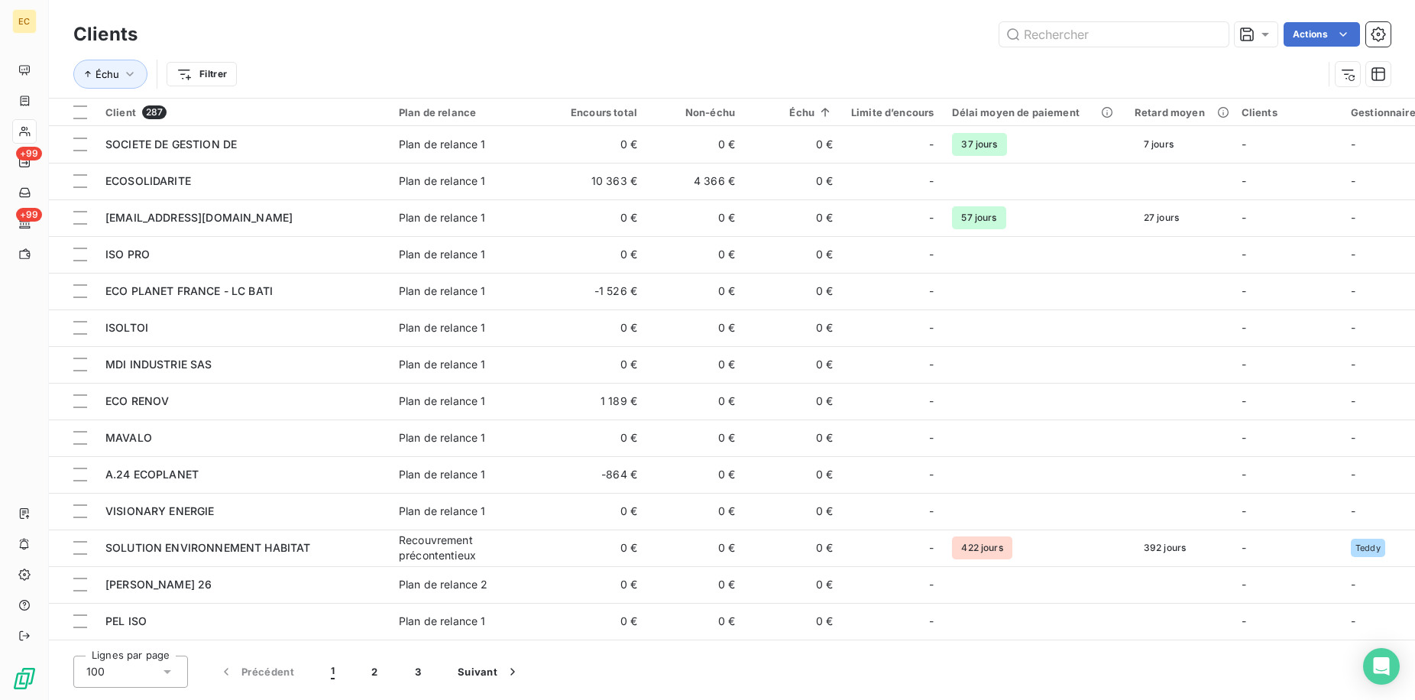
scroll to position [458, 0]
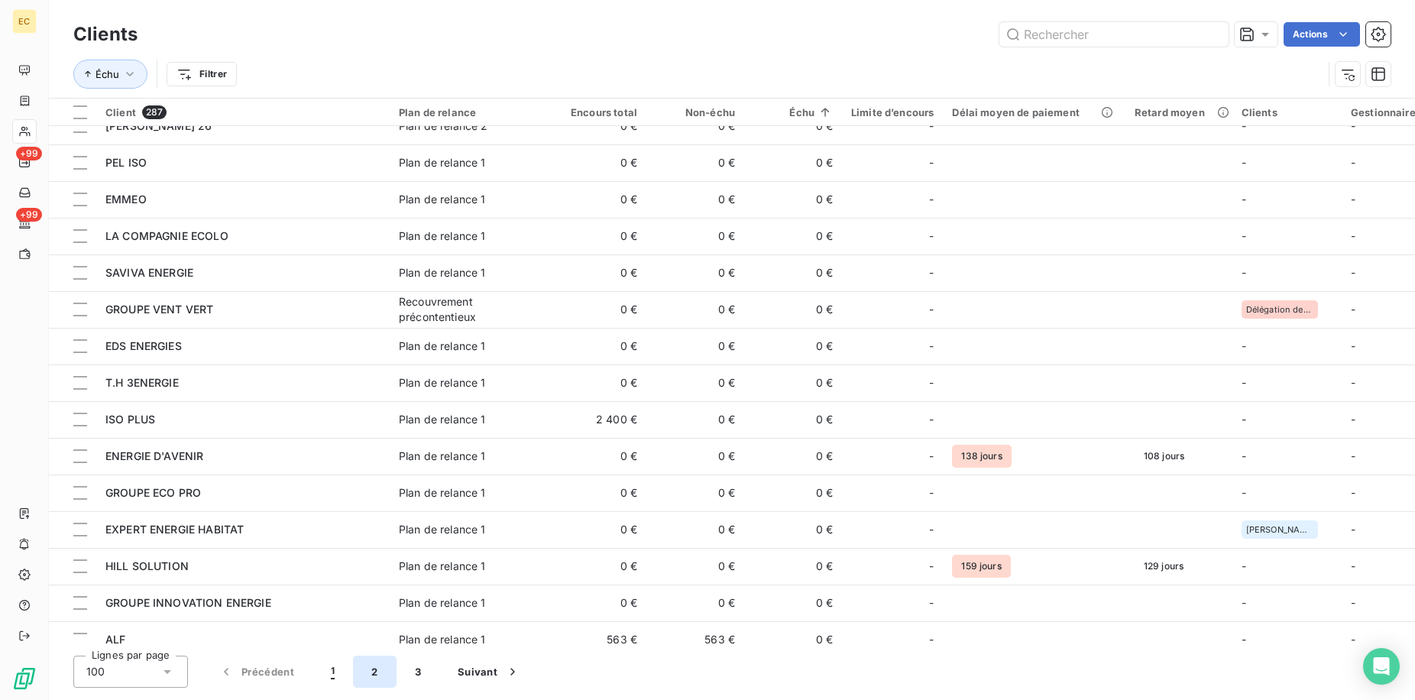
click at [375, 674] on button "2" at bounding box center [374, 671] width 43 height 32
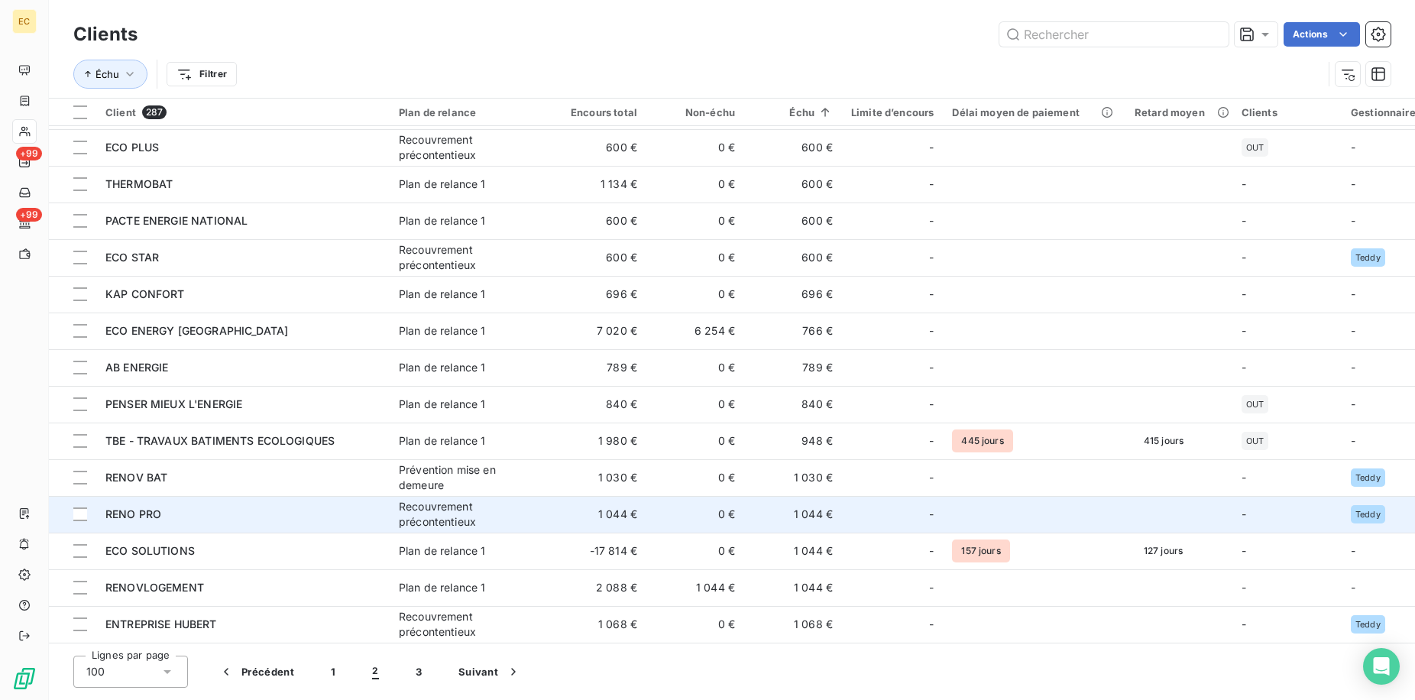
scroll to position [3157, 0]
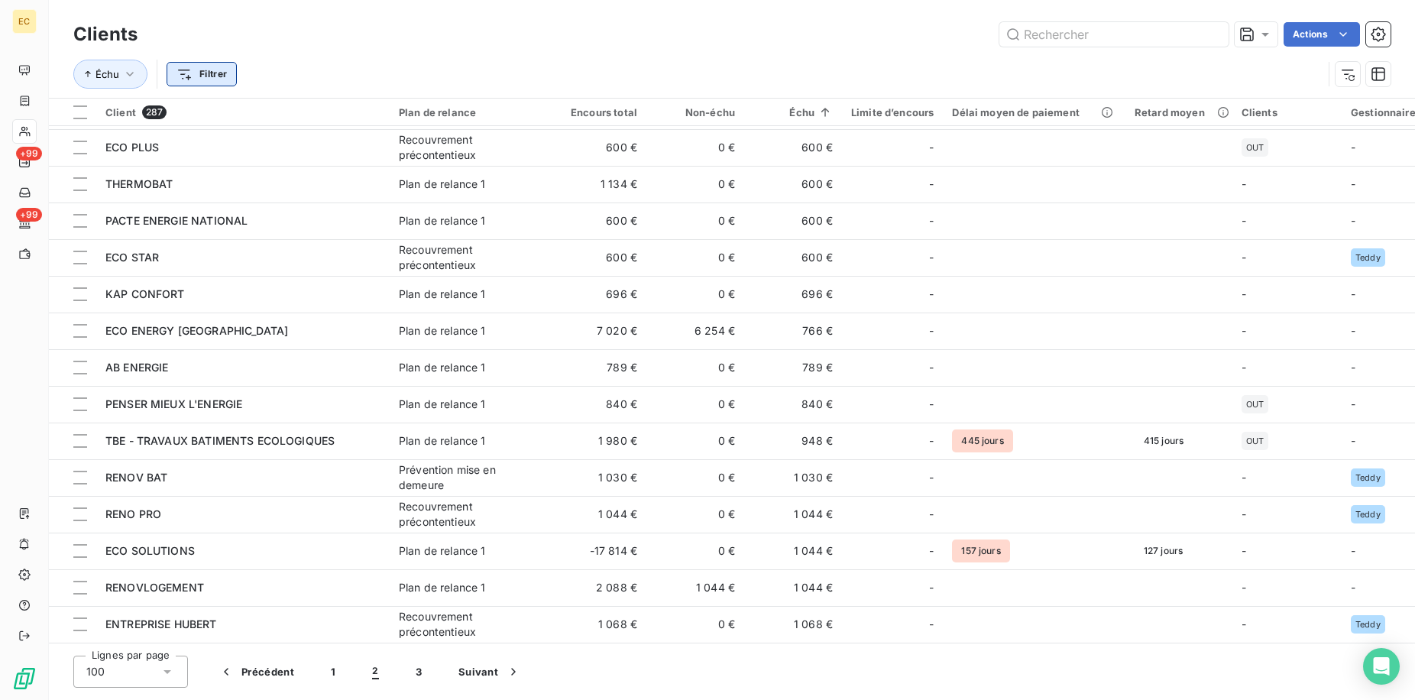
click at [196, 73] on html "EC +99 +99 Clients Actions Échu Filtrer Client 287 Plan de relance Encours tota…" at bounding box center [707, 350] width 1415 height 700
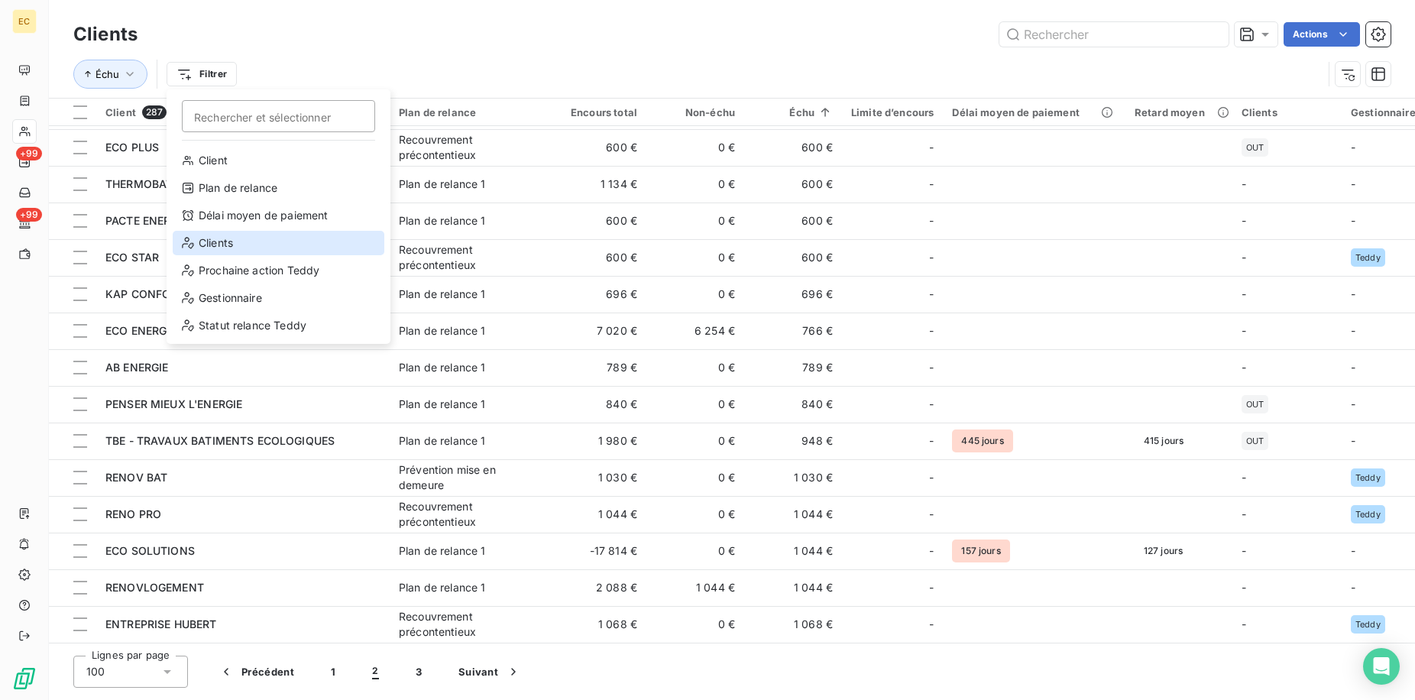
click at [254, 240] on div "Clients" at bounding box center [279, 243] width 212 height 24
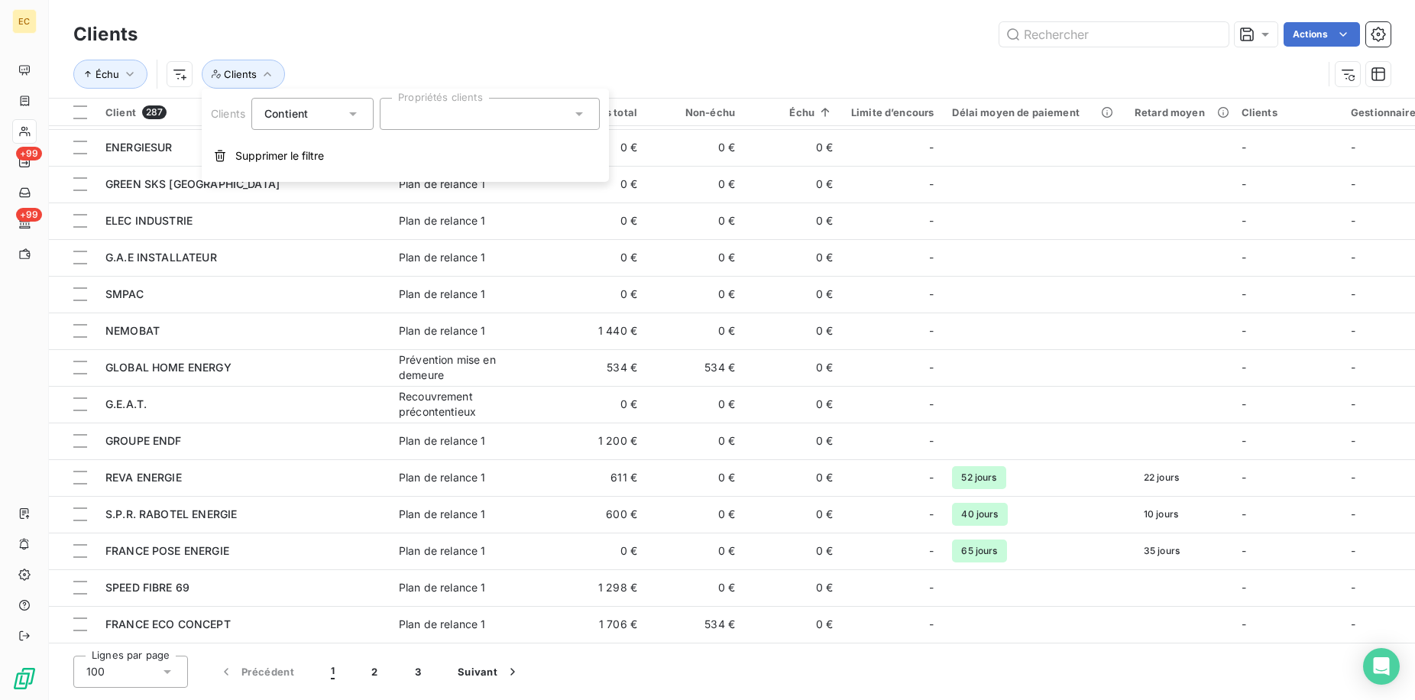
click at [319, 112] on div "Contient" at bounding box center [304, 113] width 81 height 21
click at [312, 170] on span "Ne contient pas" at bounding box center [323, 176] width 83 height 13
click at [426, 110] on div at bounding box center [490, 114] width 220 height 32
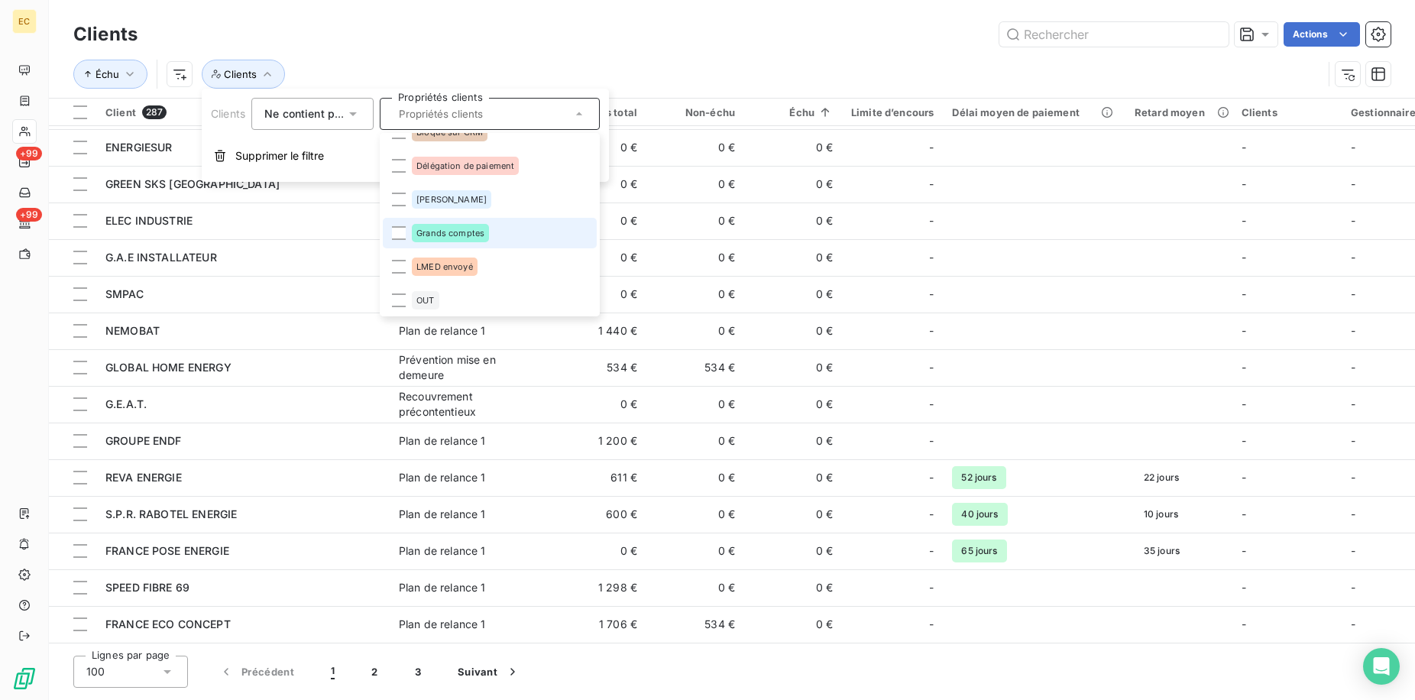
scroll to position [21, 0]
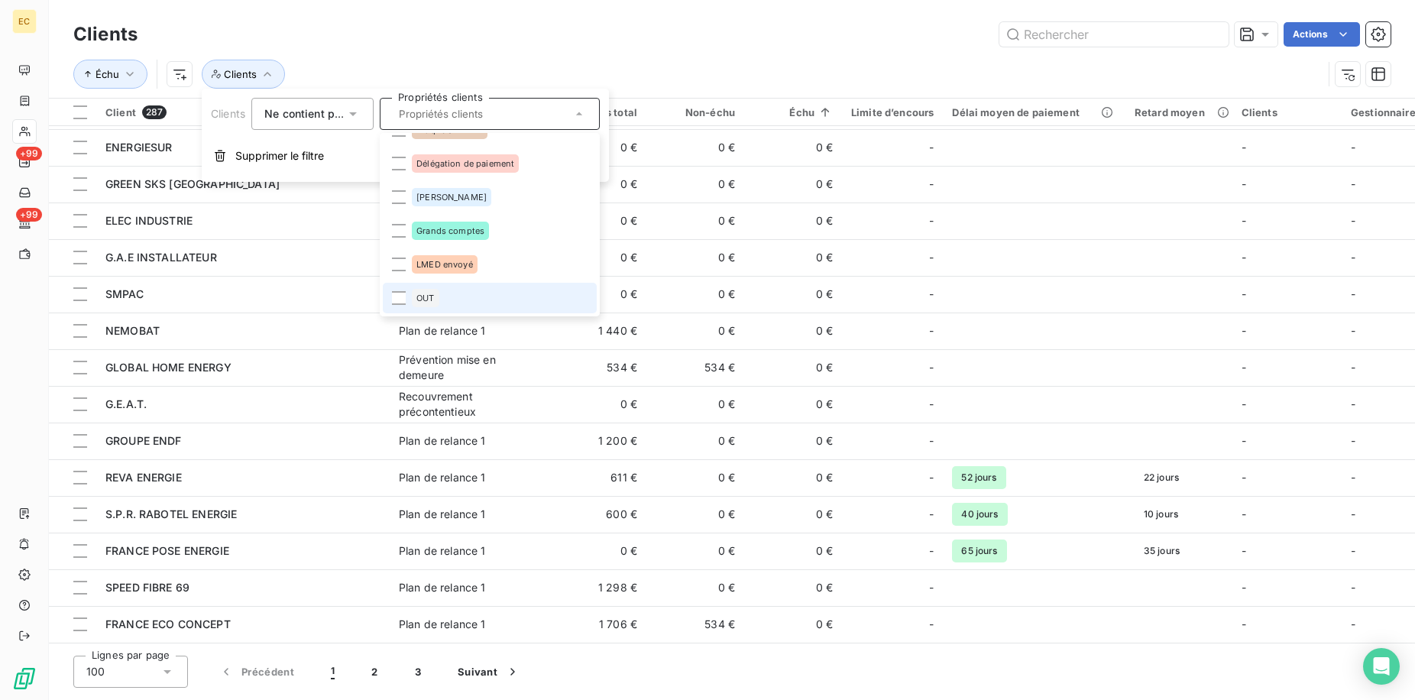
click at [448, 303] on li "OUT" at bounding box center [490, 298] width 214 height 31
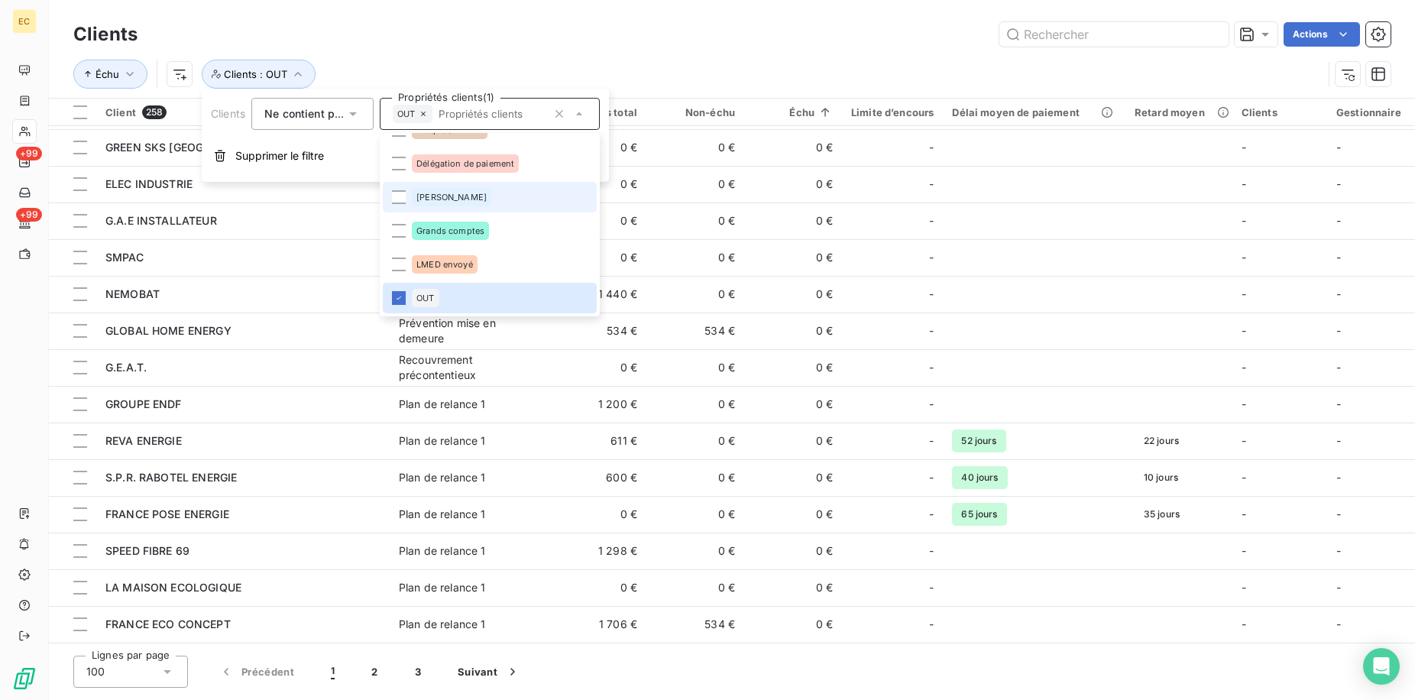
scroll to position [0, 0]
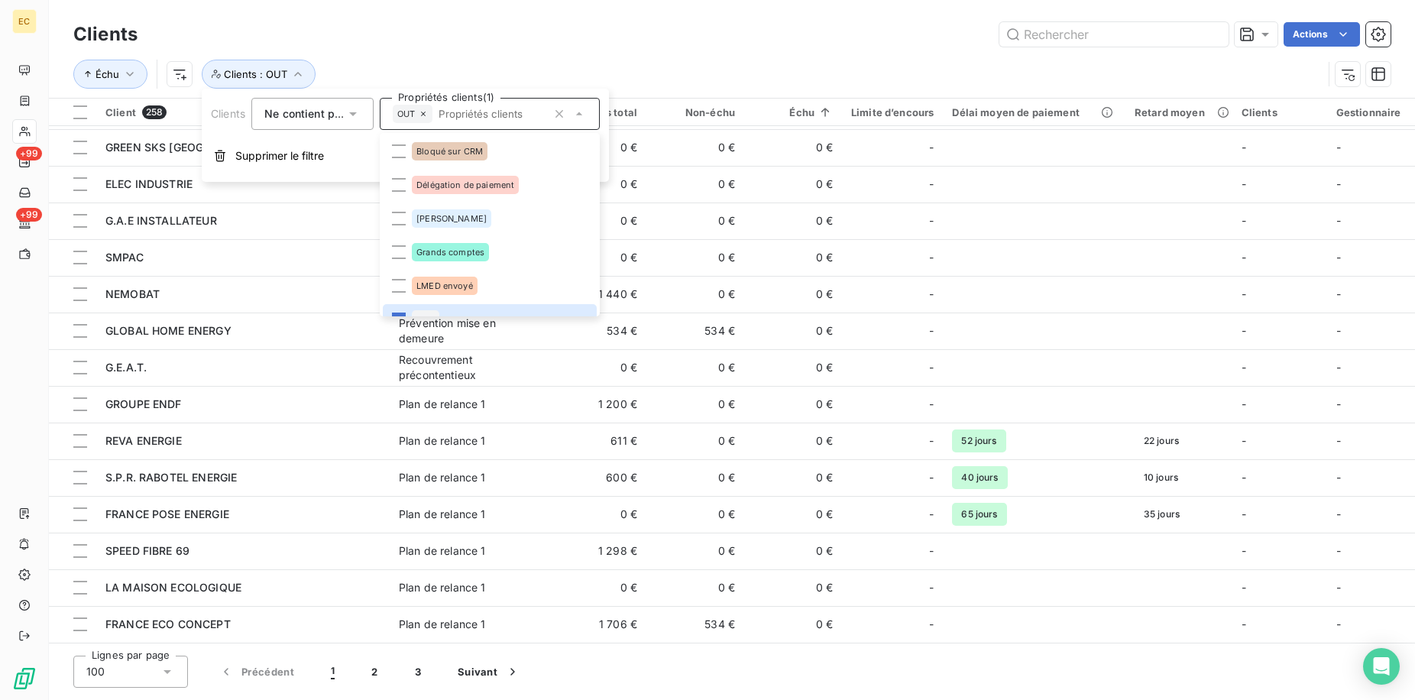
click at [391, 52] on div "Échu Clients : OUT" at bounding box center [731, 73] width 1317 height 47
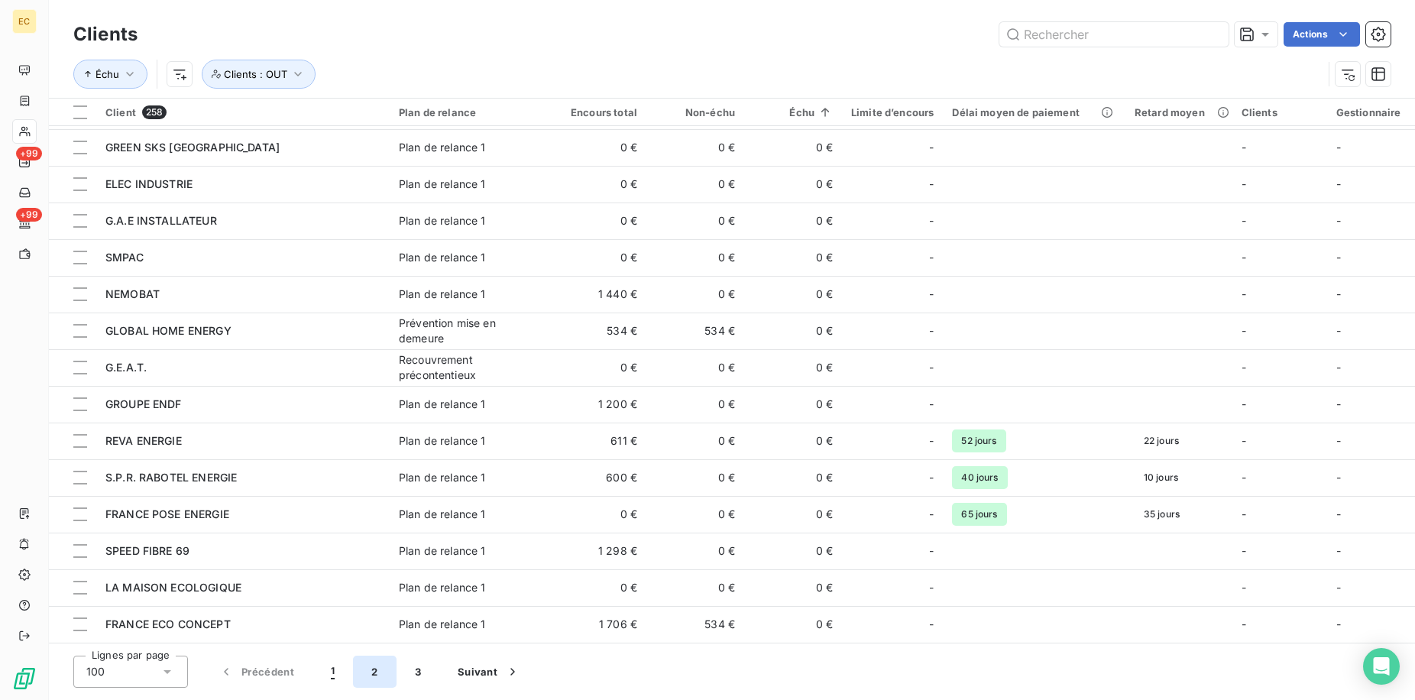
click at [369, 678] on button "2" at bounding box center [374, 671] width 43 height 32
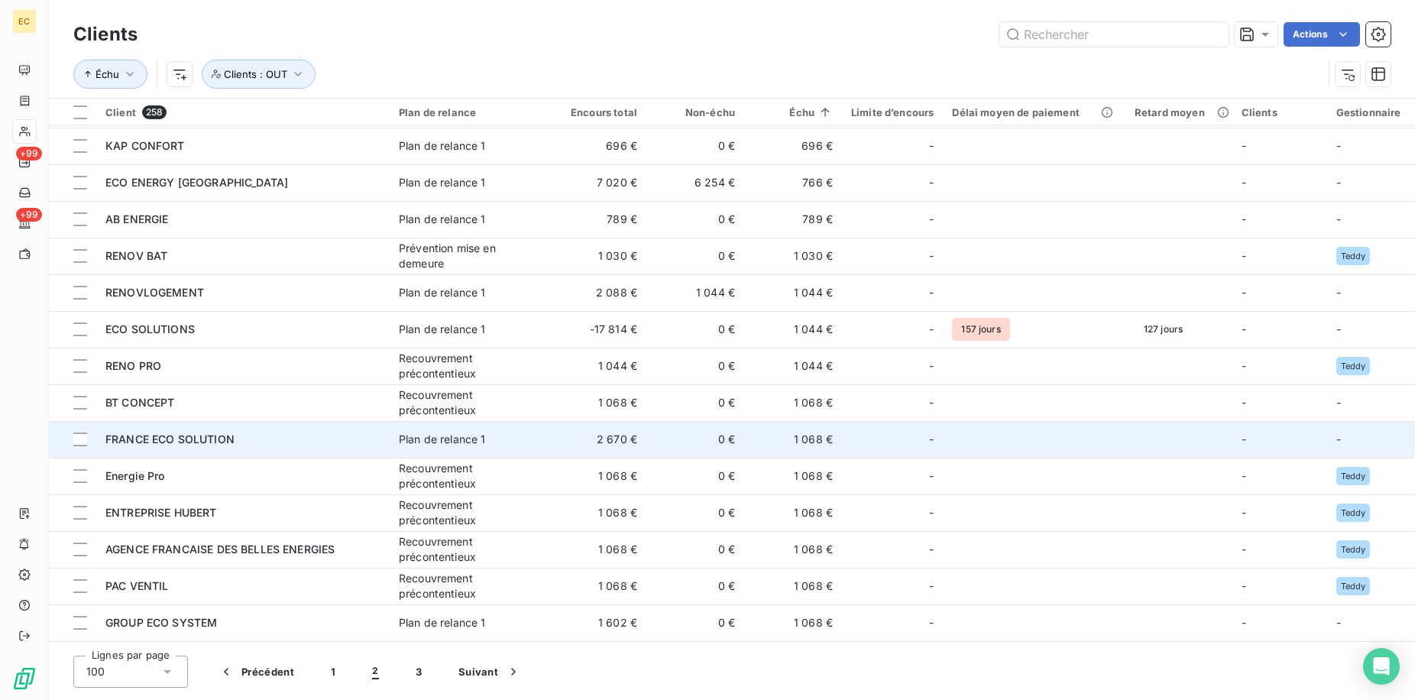
scroll to position [2546, 0]
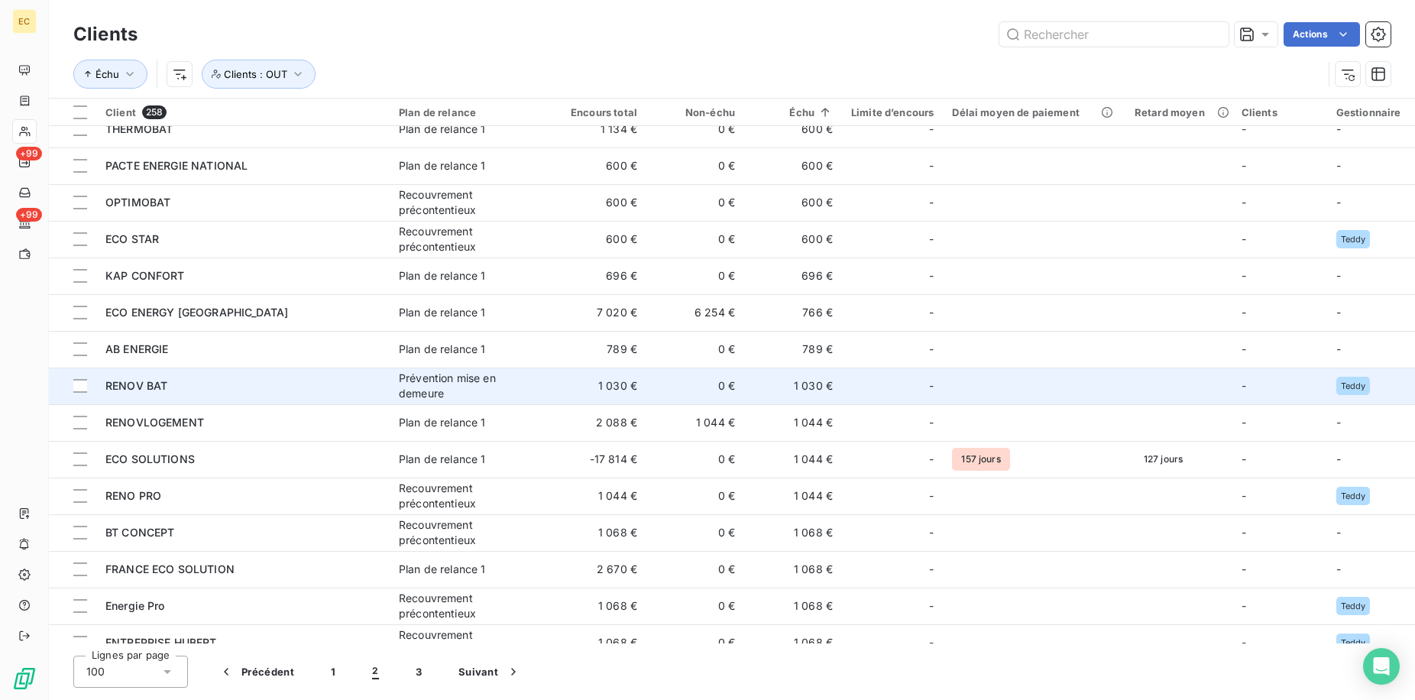
click at [232, 384] on div "RENOV BAT" at bounding box center [242, 385] width 275 height 15
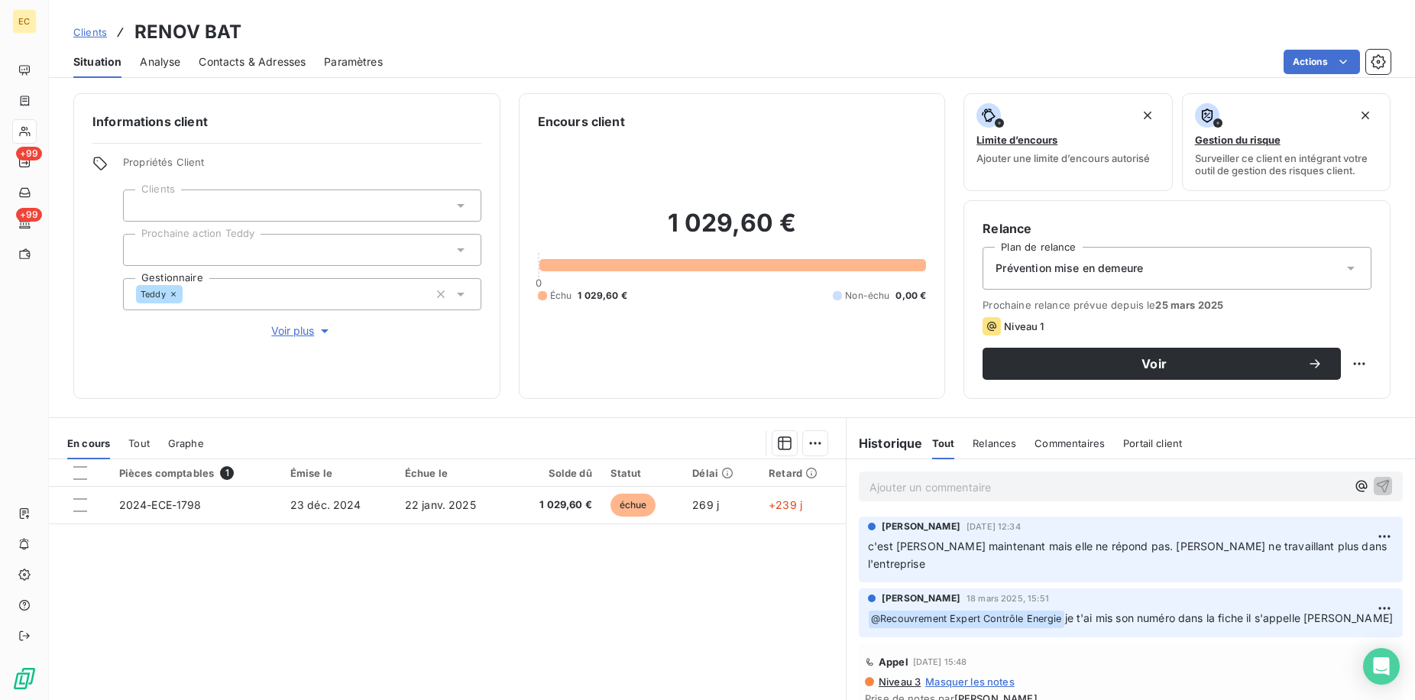
click at [86, 36] on span "Clients" at bounding box center [90, 32] width 34 height 12
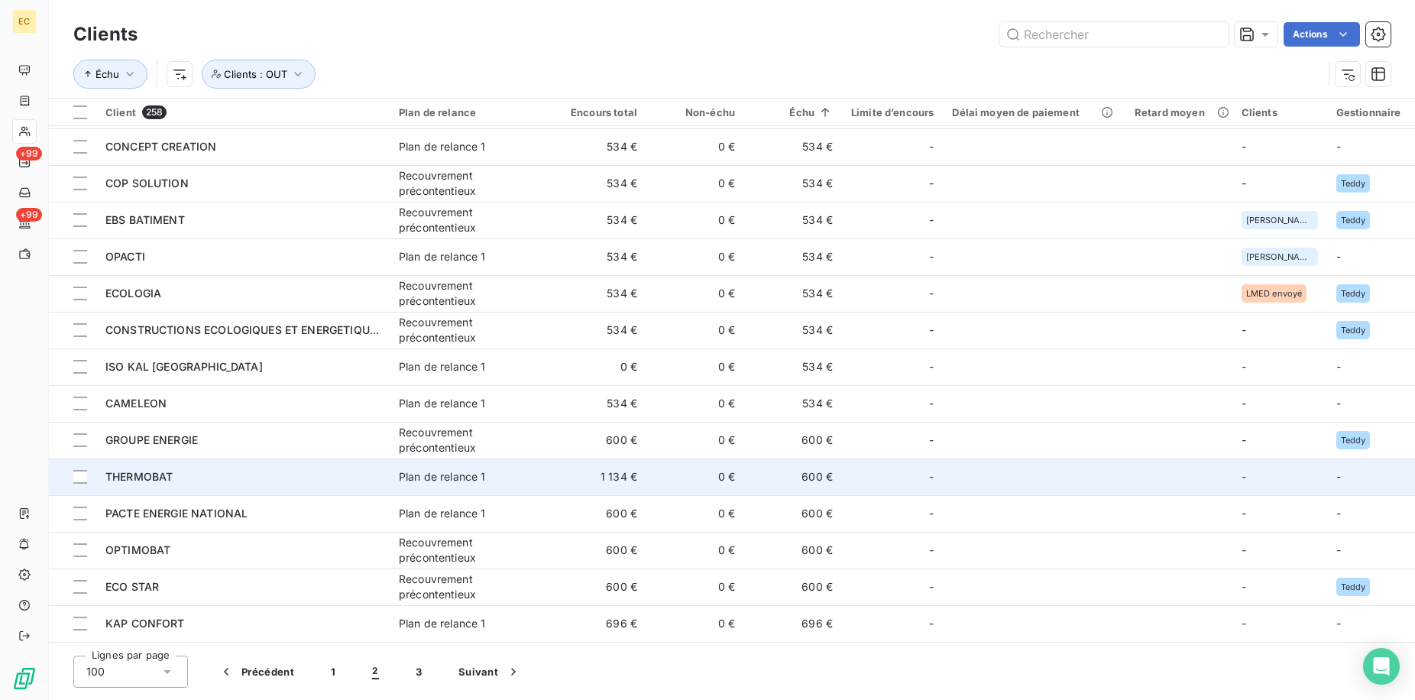
scroll to position [2395, 0]
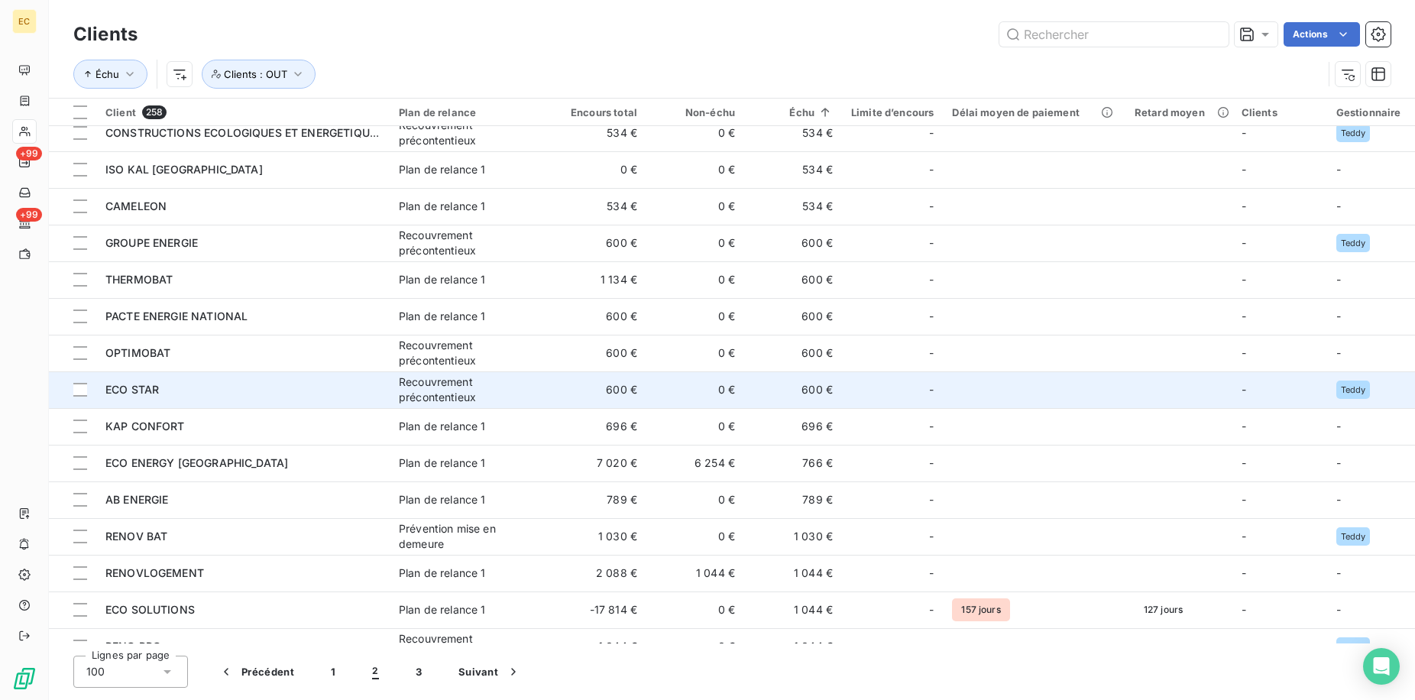
click at [419, 393] on div "Recouvrement précontentieux" at bounding box center [469, 389] width 141 height 31
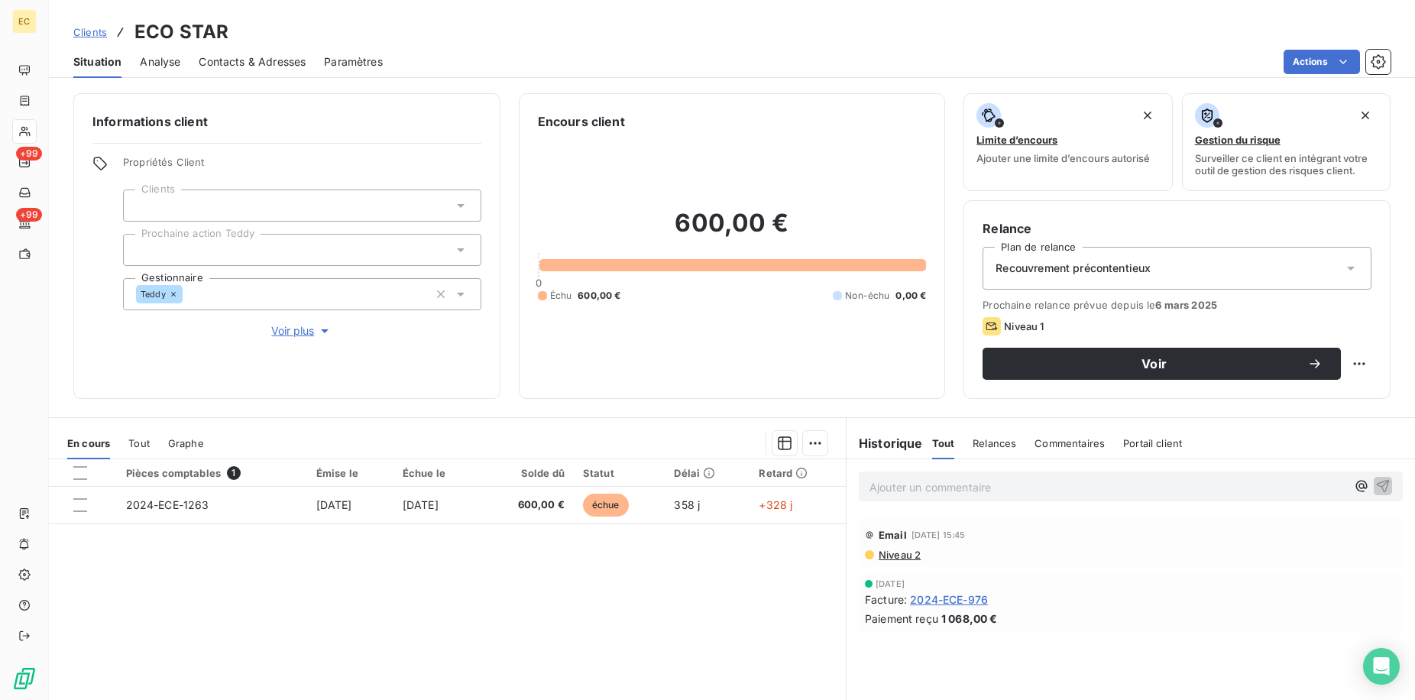
click at [295, 320] on div "Propriétés Client Clients Prochaine action Teddy Gestionnaire Teddy Voir plus" at bounding box center [302, 247] width 358 height 183
click at [302, 329] on span "Voir plus" at bounding box center [301, 330] width 61 height 15
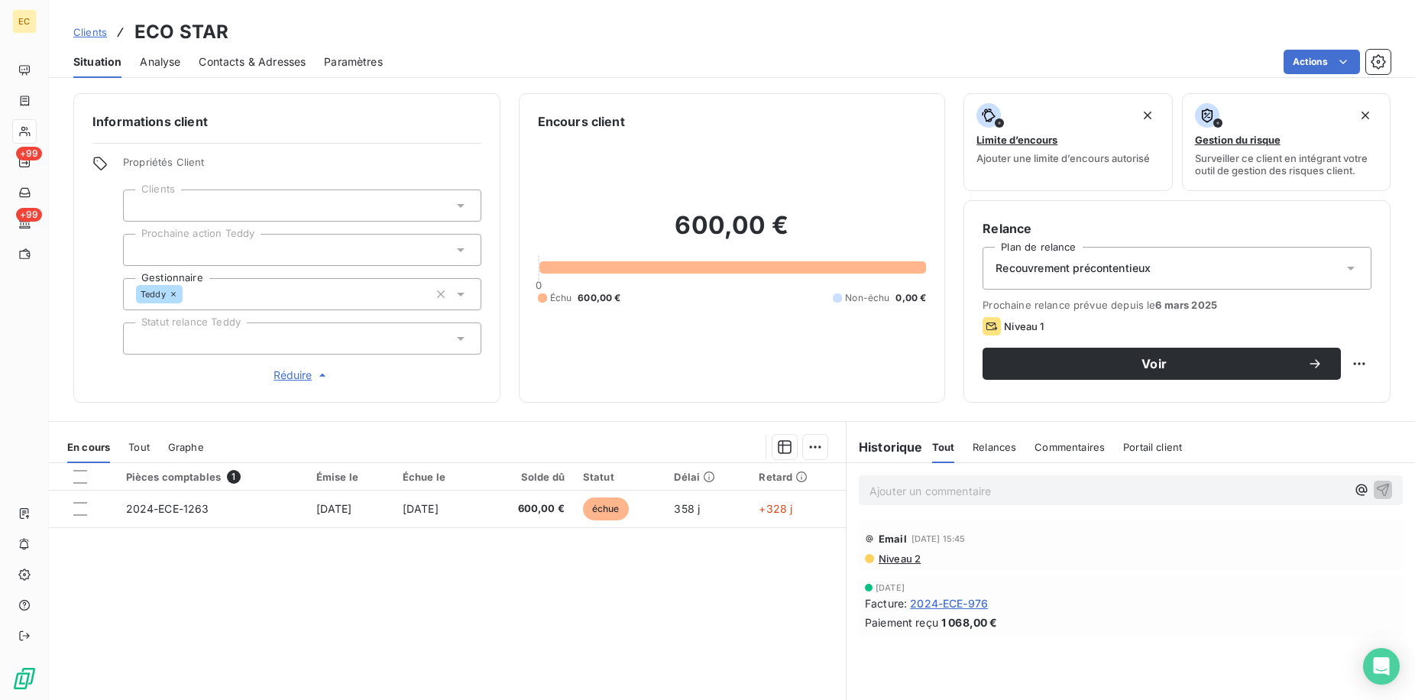
click at [385, 299] on div "Teddy" at bounding box center [302, 294] width 358 height 32
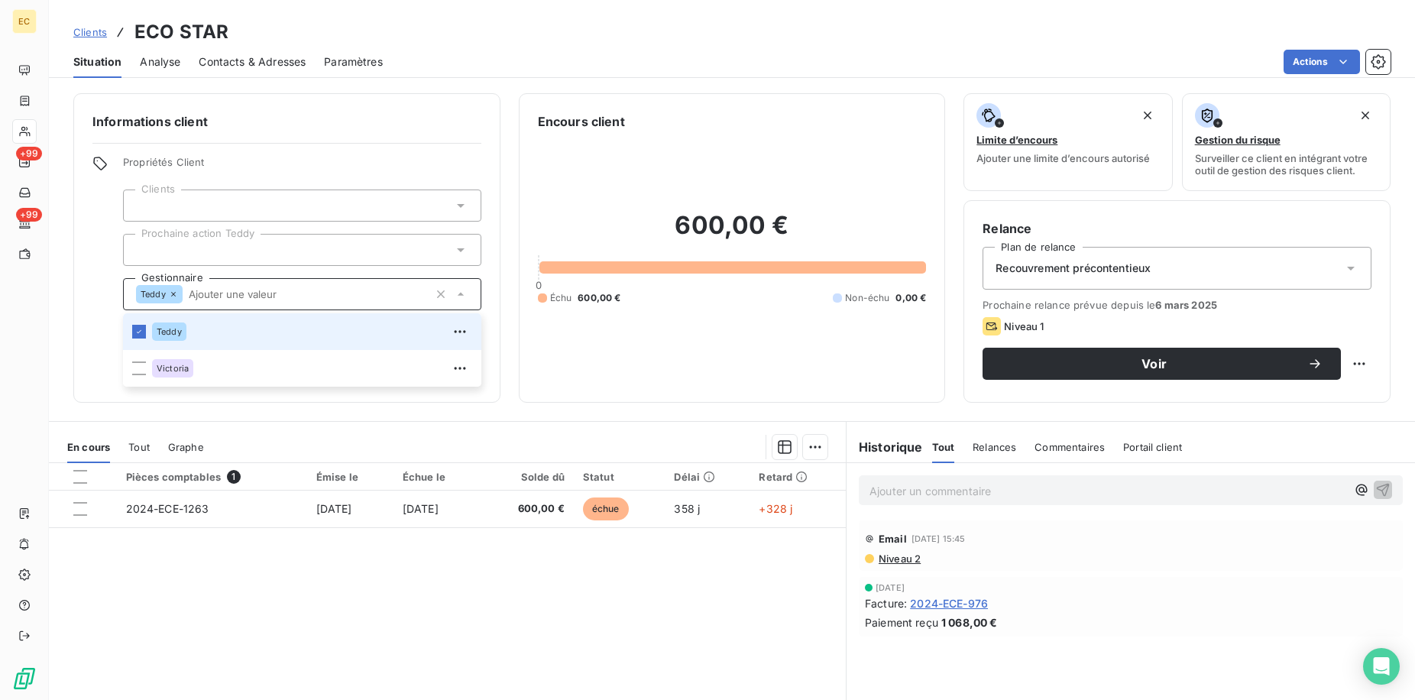
click at [385, 300] on input "text" at bounding box center [306, 294] width 246 height 14
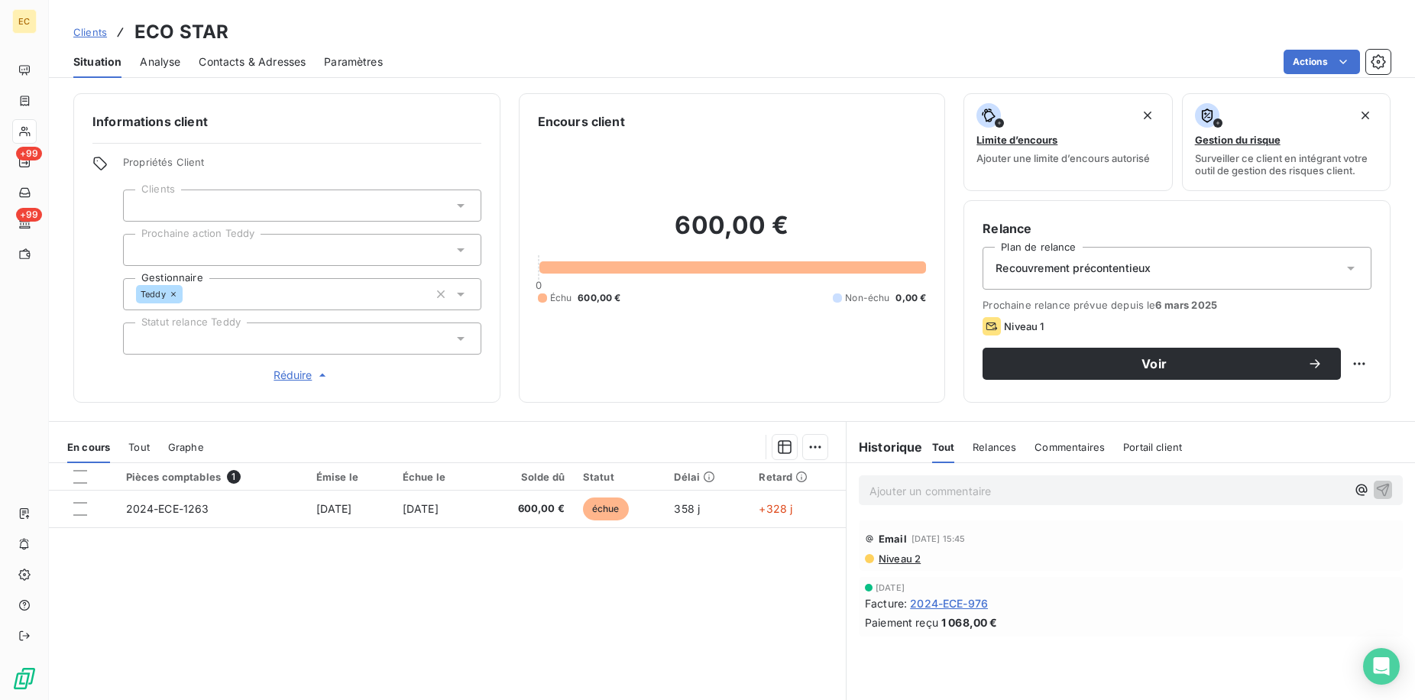
click at [299, 335] on div at bounding box center [302, 338] width 358 height 32
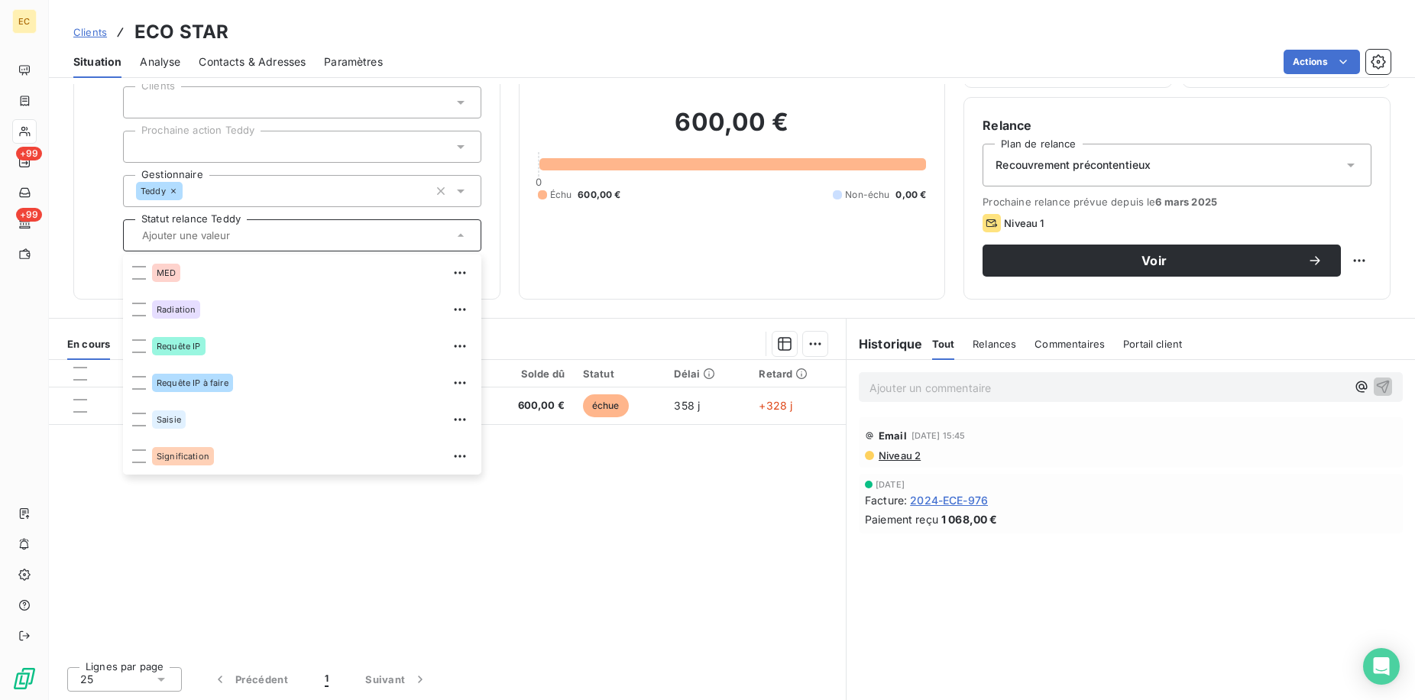
click at [104, 218] on div "Propriétés Client Clients Prochaine action Teddy Gestionnaire [PERSON_NAME] Sta…" at bounding box center [286, 167] width 389 height 228
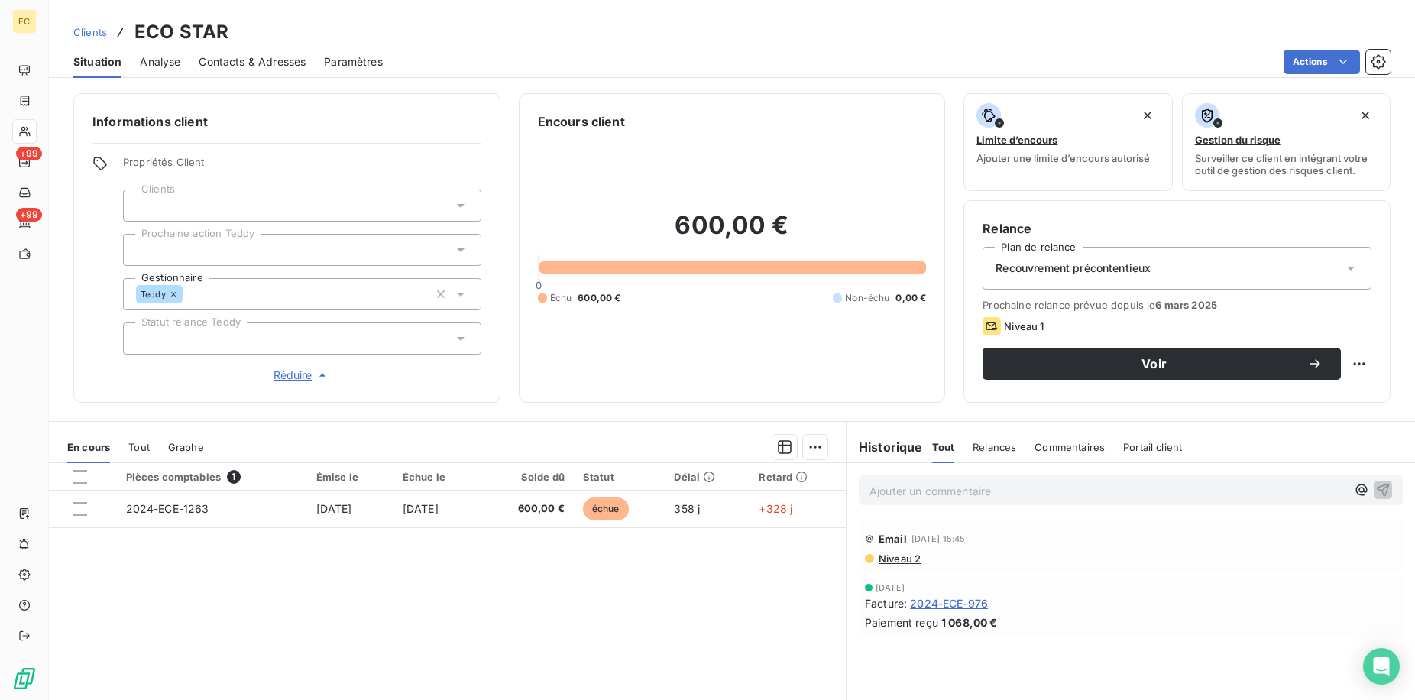
click at [95, 32] on span "Clients" at bounding box center [90, 32] width 34 height 12
